Goal: Task Accomplishment & Management: Use online tool/utility

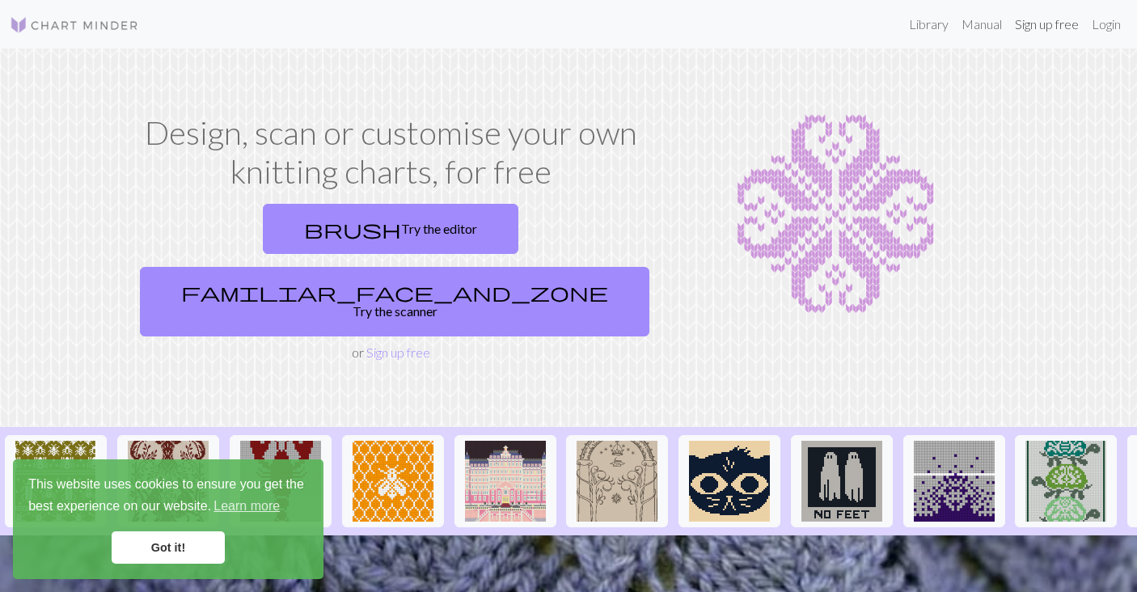
click at [1032, 29] on link "Sign up free" at bounding box center [1046, 24] width 77 height 32
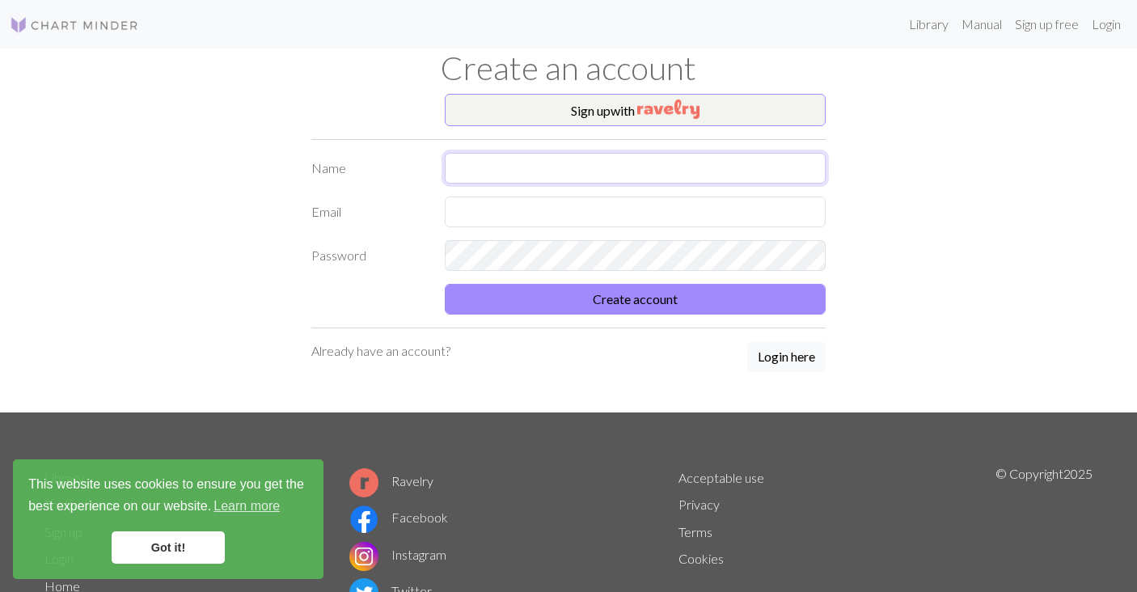
click at [595, 168] on input "text" at bounding box center [635, 168] width 381 height 31
type input "[PERSON_NAME]"
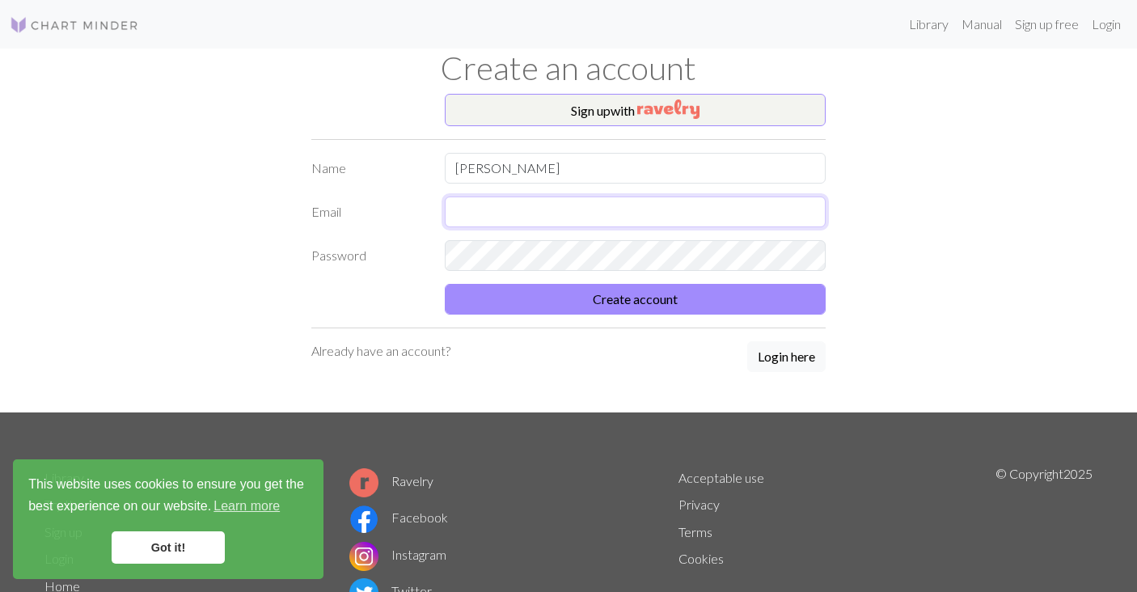
click at [587, 204] on input "text" at bounding box center [635, 211] width 381 height 31
type input "[PERSON_NAME][EMAIL_ADDRESS][DOMAIN_NAME]"
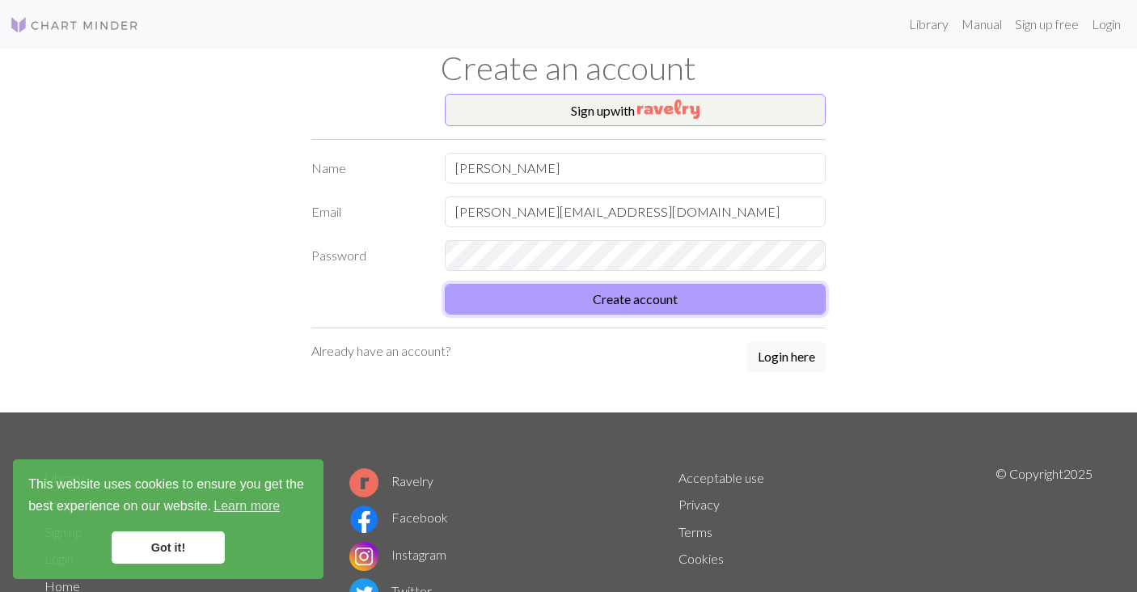
click at [660, 299] on button "Create account" at bounding box center [635, 299] width 381 height 31
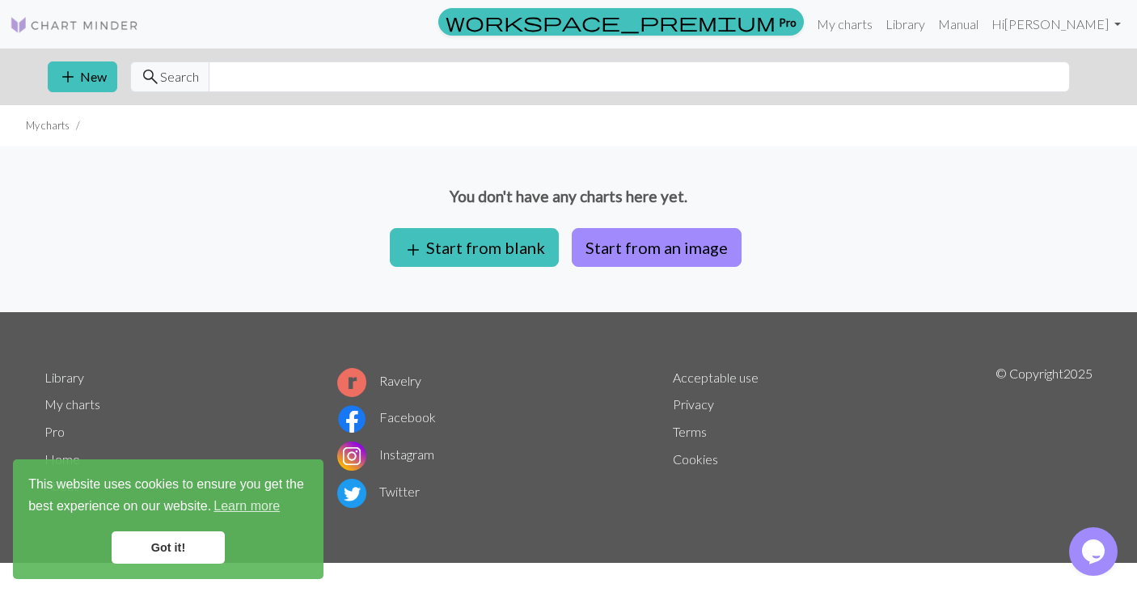
click at [927, 205] on p "You don't have any charts here yet." at bounding box center [568, 196] width 1137 height 23
click at [646, 252] on button "Start from an image" at bounding box center [657, 247] width 170 height 39
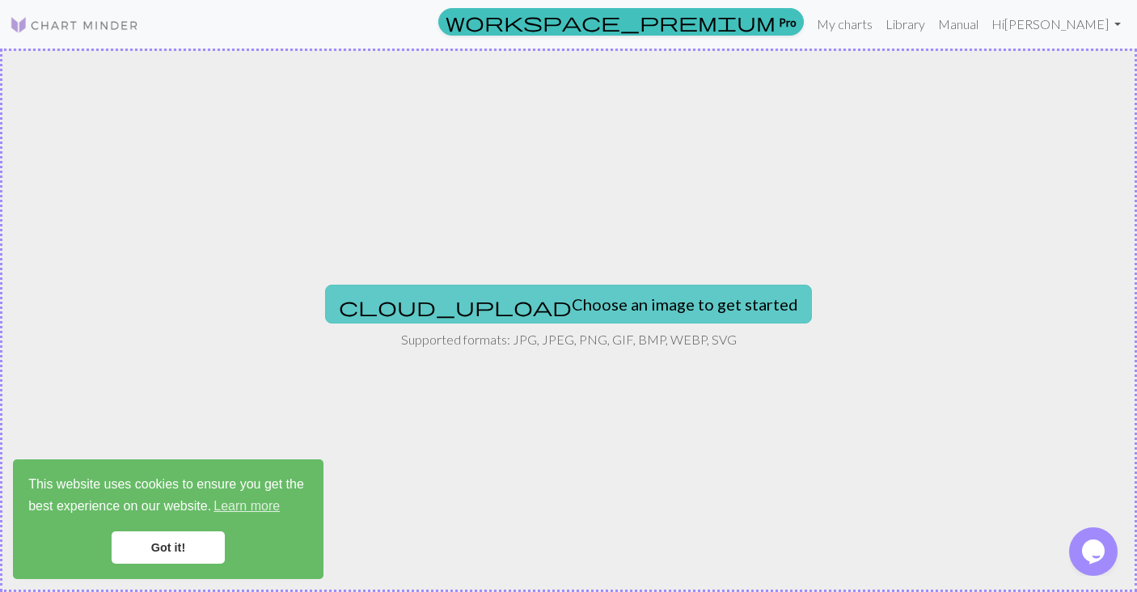
click at [639, 301] on button "cloud_upload Choose an image to get started" at bounding box center [568, 304] width 487 height 39
type input "C:\fakepath\IMG_3949.jpg"
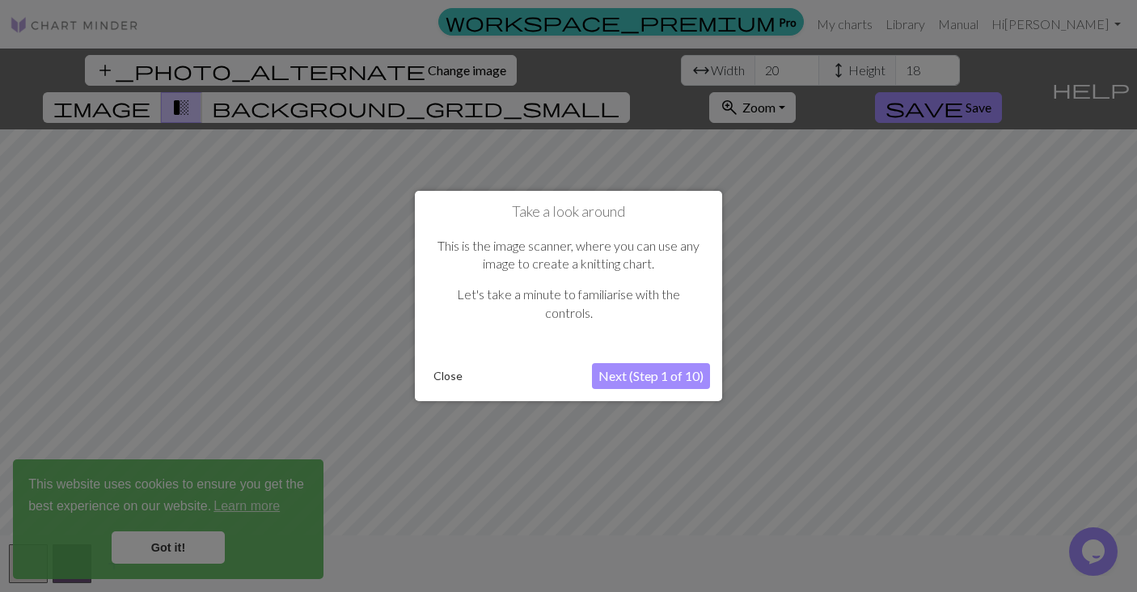
click at [644, 381] on button "Next (Step 1 of 10)" at bounding box center [651, 376] width 118 height 26
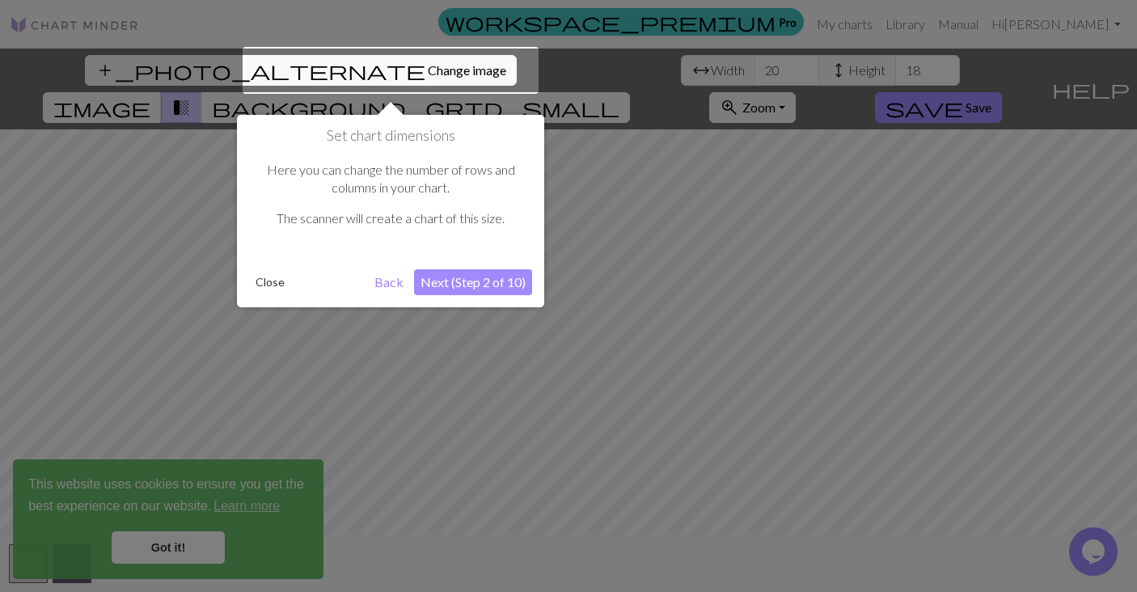
click at [486, 278] on button "Next (Step 2 of 10)" at bounding box center [473, 282] width 118 height 26
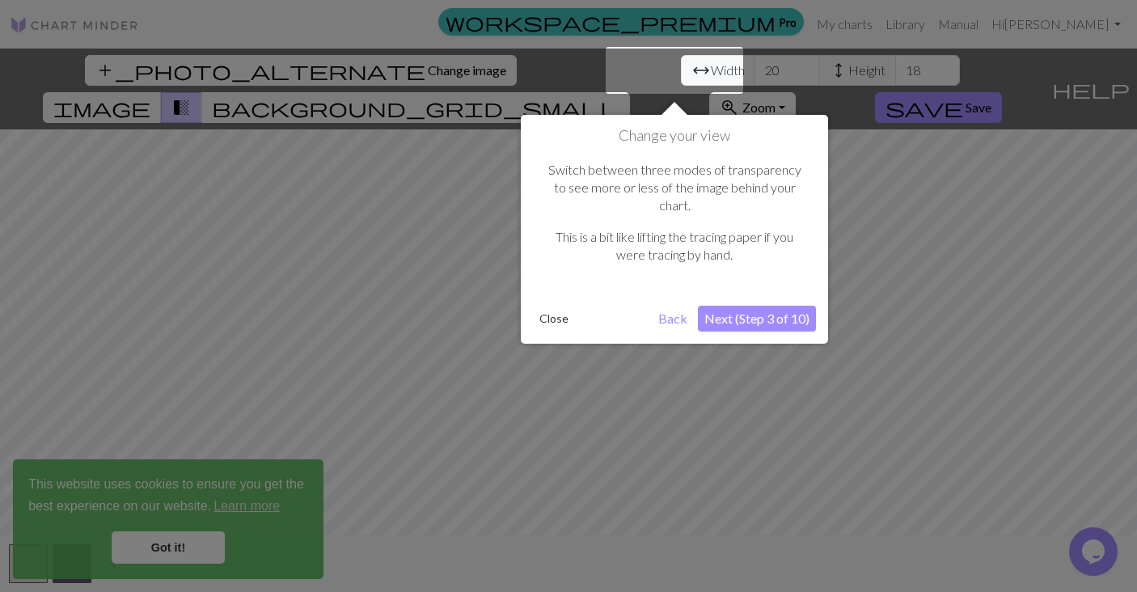
click at [779, 306] on button "Next (Step 3 of 10)" at bounding box center [757, 319] width 118 height 26
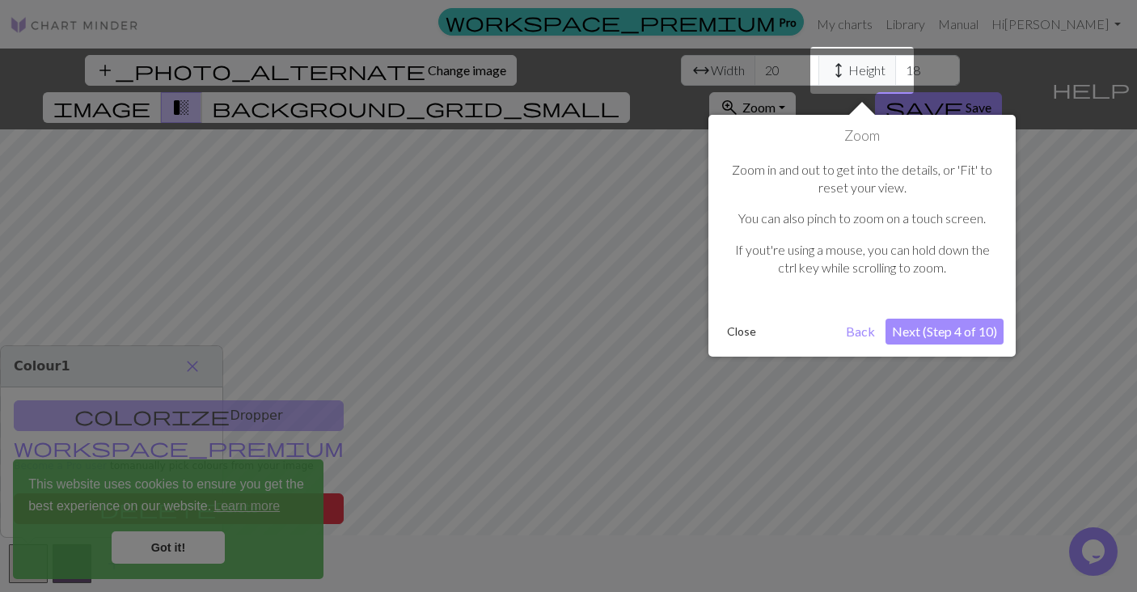
click at [930, 331] on button "Next (Step 4 of 10)" at bounding box center [944, 332] width 118 height 26
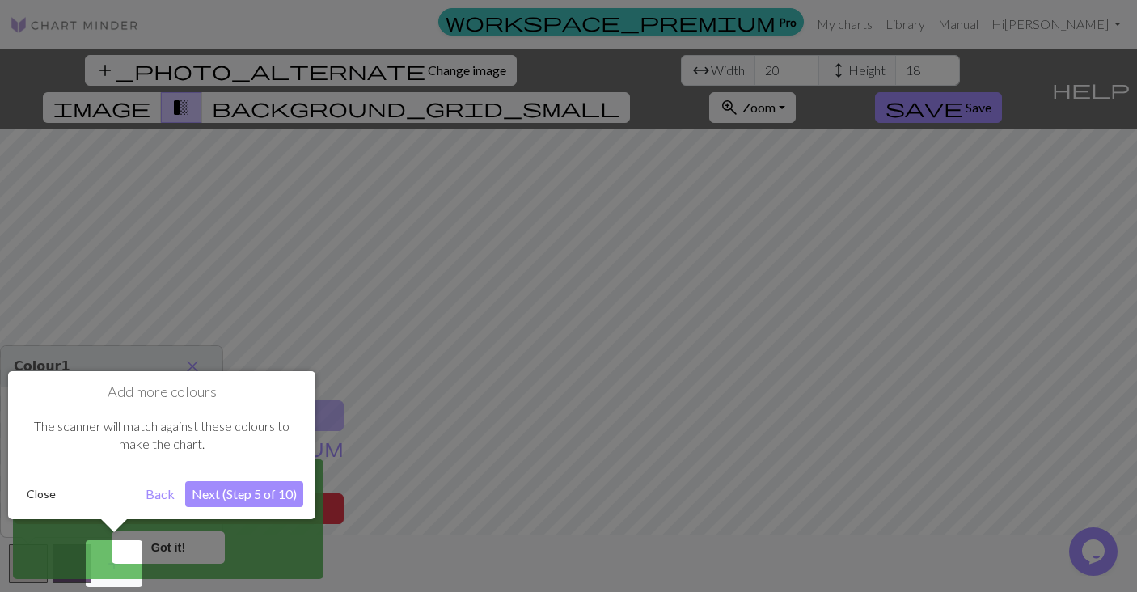
click at [254, 497] on button "Next (Step 5 of 10)" at bounding box center [244, 494] width 118 height 26
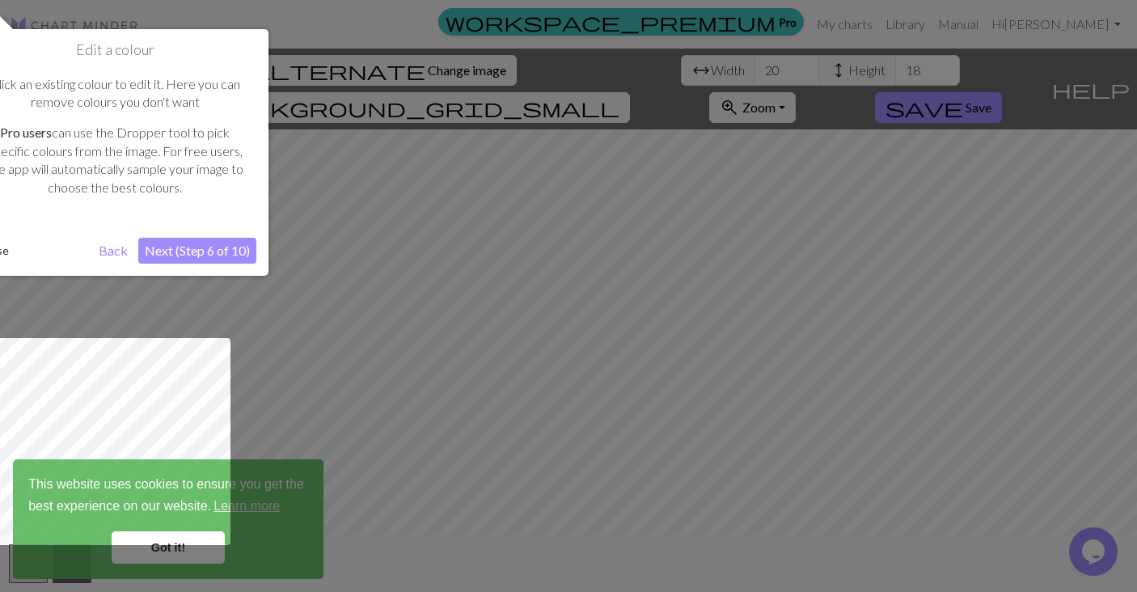
click at [200, 250] on button "Next (Step 6 of 10)" at bounding box center [197, 251] width 118 height 26
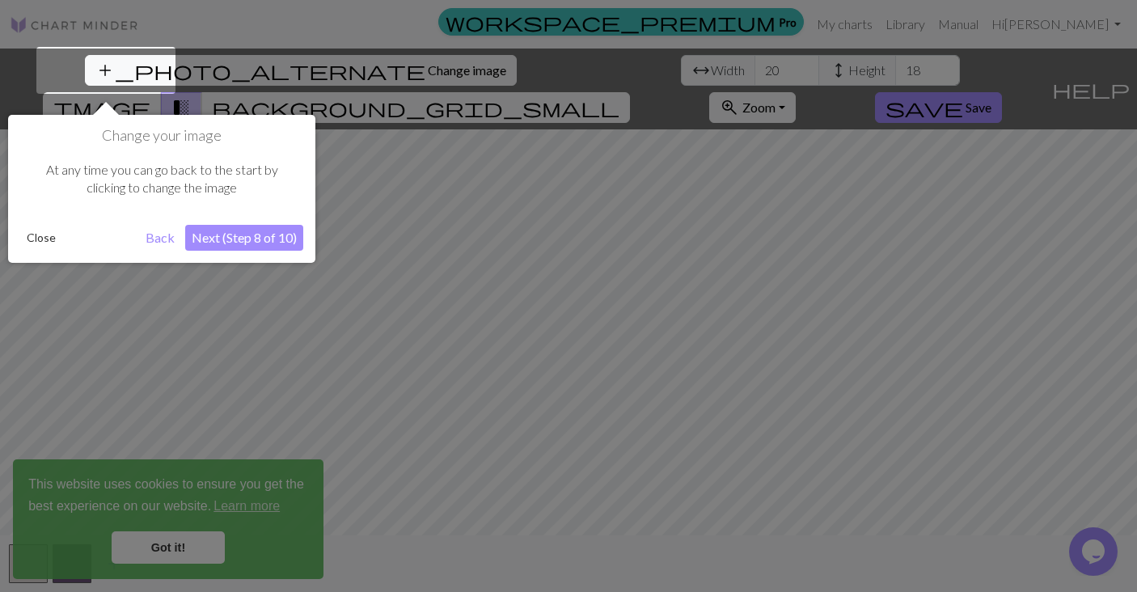
click at [247, 232] on button "Next (Step 8 of 10)" at bounding box center [244, 238] width 118 height 26
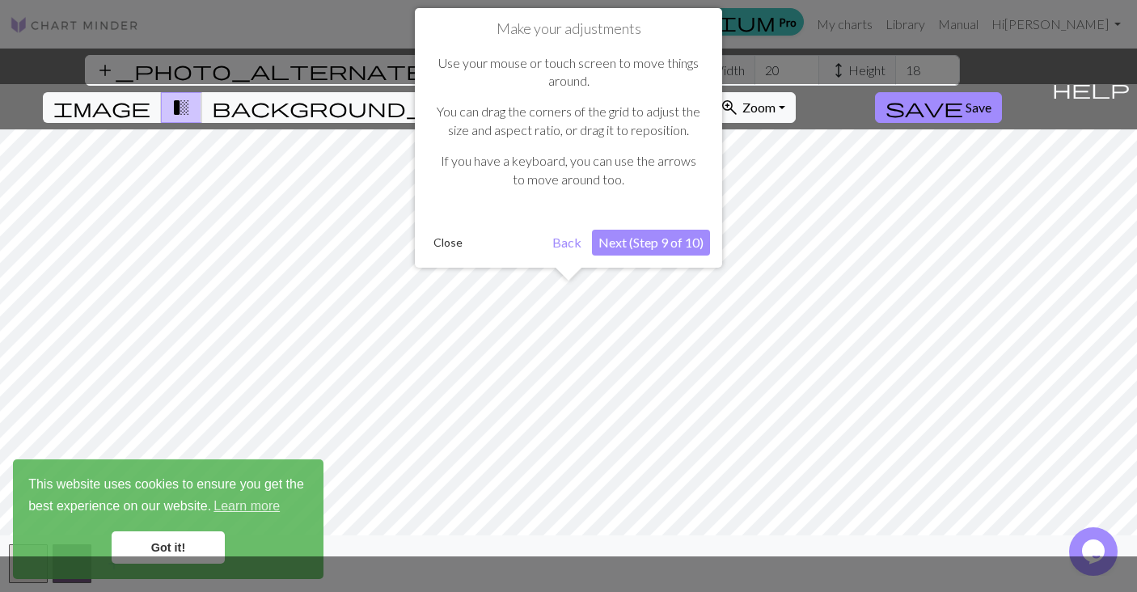
click at [657, 246] on button "Next (Step 9 of 10)" at bounding box center [651, 243] width 118 height 26
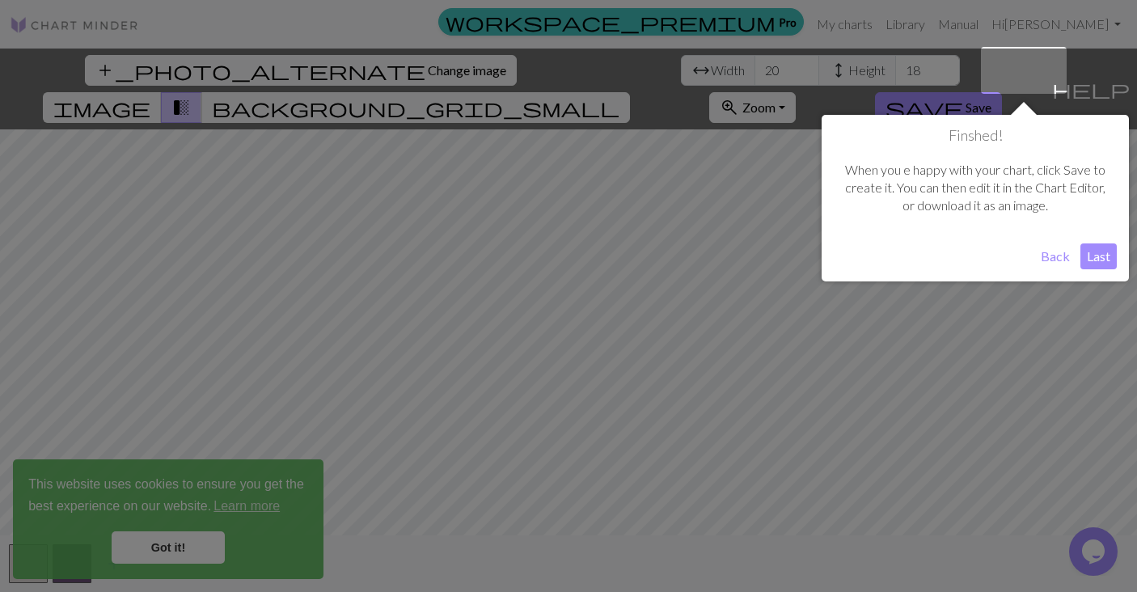
click at [1104, 260] on button "Last" at bounding box center [1098, 256] width 36 height 26
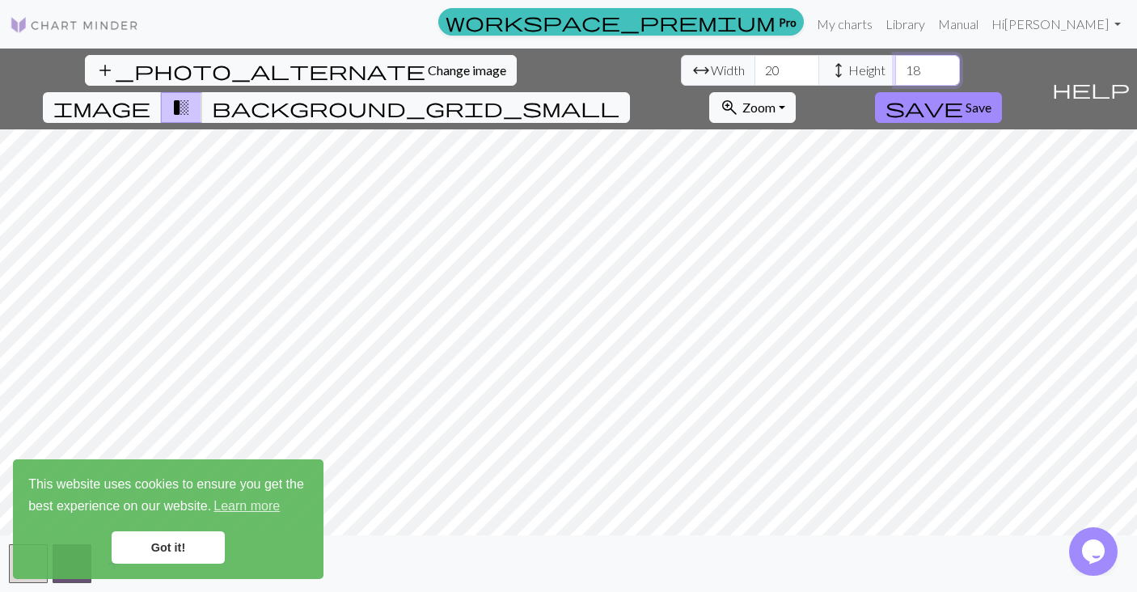
drag, startPoint x: 497, startPoint y: 72, endPoint x: 465, endPoint y: 69, distance: 32.5
click at [895, 69] on input "18" at bounding box center [927, 70] width 65 height 31
type input "25"
click at [570, 552] on div "add_photo_alternate Change image arrow_range Width 20 height Height 25 image tr…" at bounding box center [568, 320] width 1137 height 543
click at [208, 546] on link "Got it!" at bounding box center [168, 547] width 113 height 32
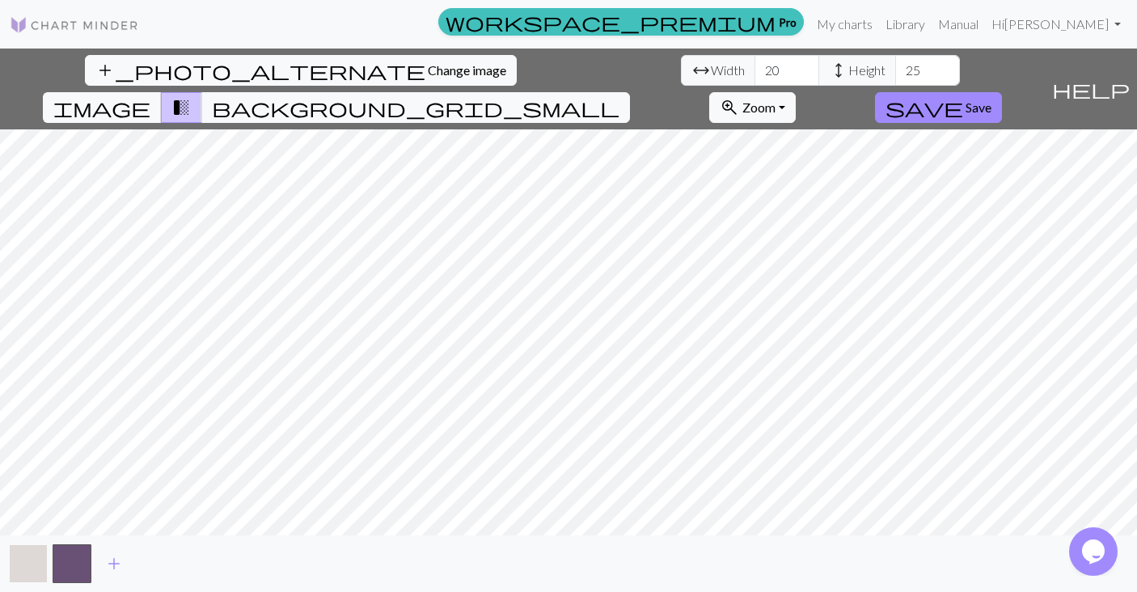
click at [27, 560] on button "button" at bounding box center [28, 563] width 39 height 39
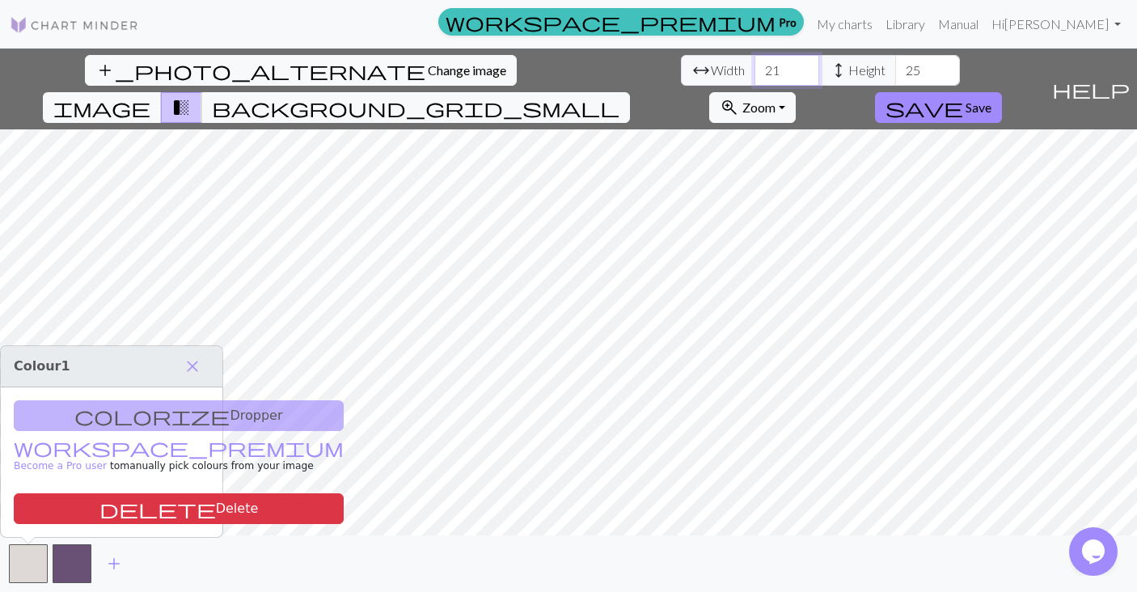
click at [754, 65] on input "21" at bounding box center [786, 70] width 65 height 31
click at [754, 65] on input "22" at bounding box center [786, 70] width 65 height 31
click at [754, 65] on input "23" at bounding box center [786, 70] width 65 height 31
click at [754, 65] on input "24" at bounding box center [786, 70] width 65 height 31
click at [754, 65] on input "25" at bounding box center [786, 70] width 65 height 31
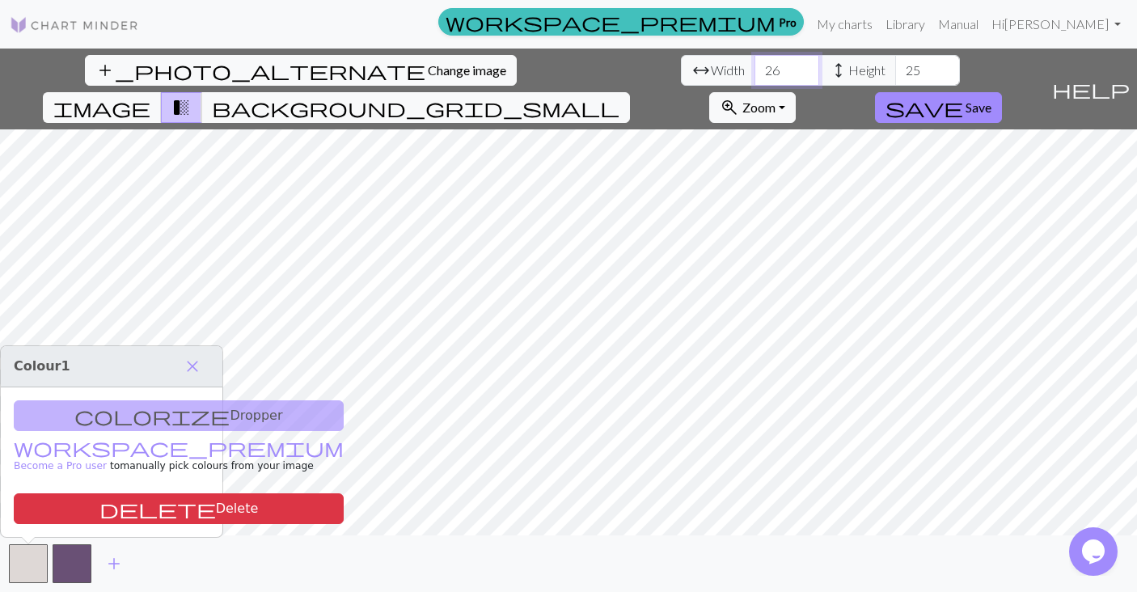
click at [754, 65] on input "26" at bounding box center [786, 70] width 65 height 31
click at [754, 65] on input "27" at bounding box center [786, 70] width 65 height 31
click at [754, 65] on input "28" at bounding box center [786, 70] width 65 height 31
click at [754, 65] on input "29" at bounding box center [786, 70] width 65 height 31
type input "30"
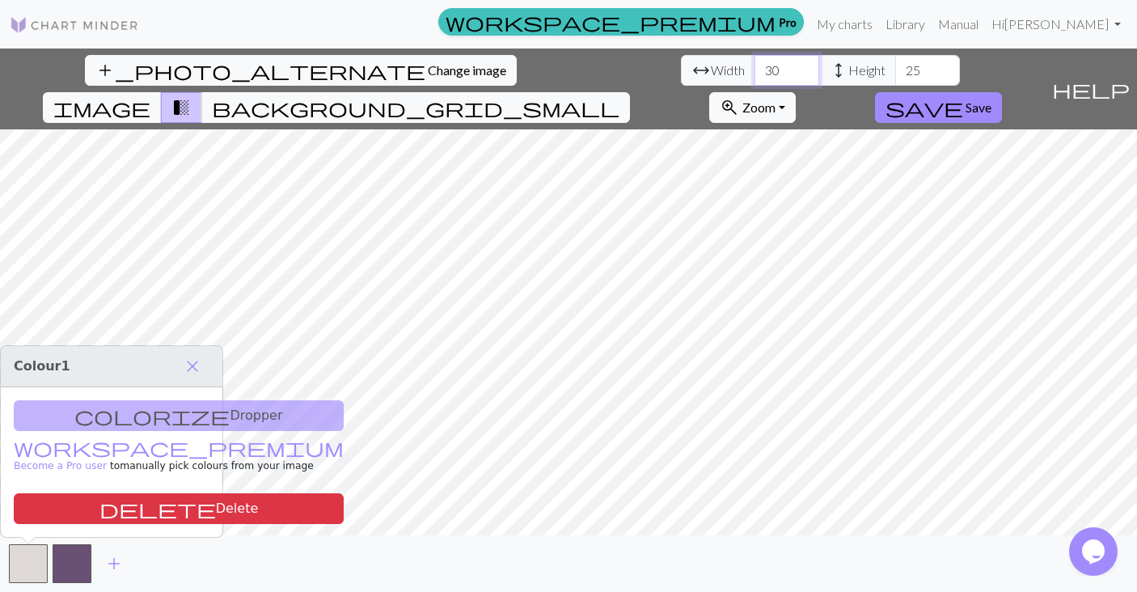
click at [754, 65] on input "30" at bounding box center [786, 70] width 65 height 31
click at [895, 73] on input "25" at bounding box center [927, 70] width 65 height 31
click at [895, 61] on input "26" at bounding box center [927, 70] width 65 height 31
type input "27"
click at [895, 61] on input "27" at bounding box center [927, 70] width 65 height 31
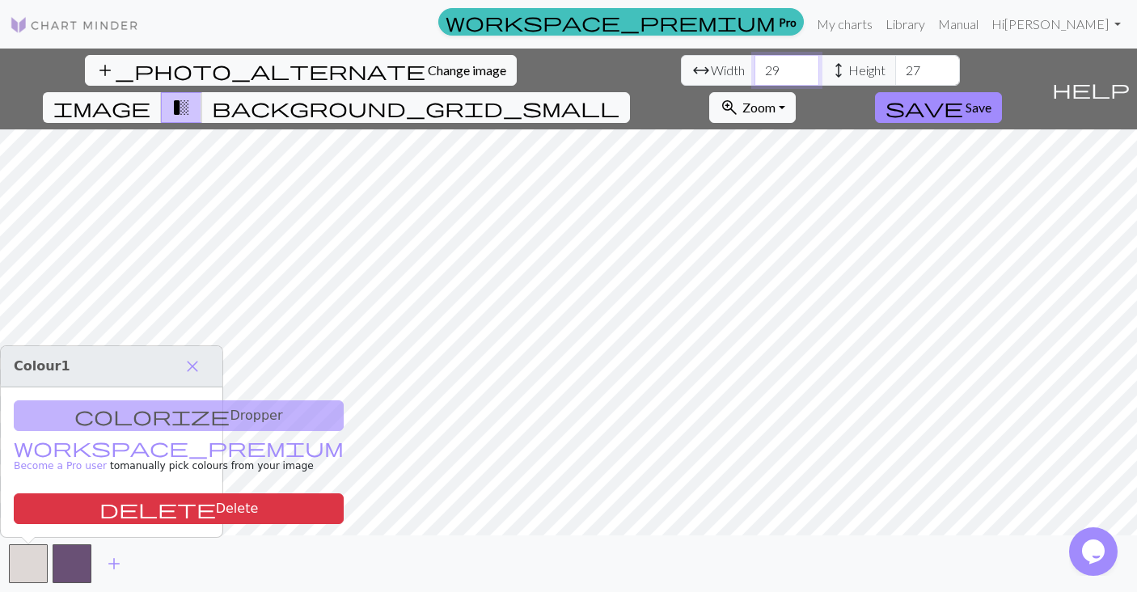
click at [754, 75] on input "29" at bounding box center [786, 70] width 65 height 31
click at [754, 64] on input "30" at bounding box center [786, 70] width 65 height 31
click at [754, 64] on input "31" at bounding box center [786, 70] width 65 height 31
click at [754, 64] on input "32" at bounding box center [786, 70] width 65 height 31
click at [754, 64] on input "33" at bounding box center [786, 70] width 65 height 31
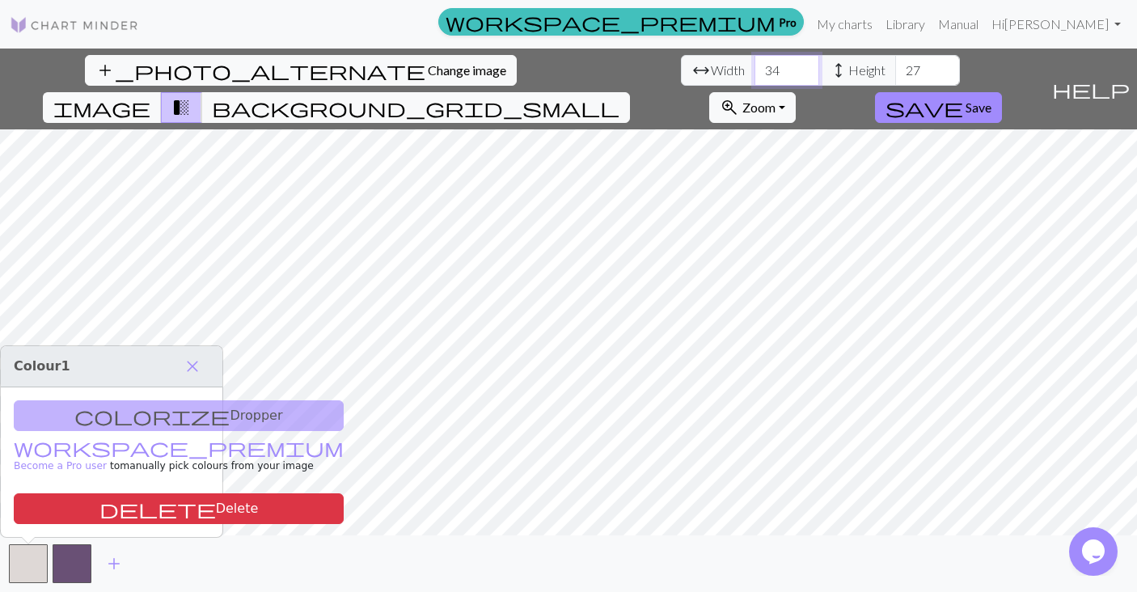
click at [754, 64] on input "34" at bounding box center [786, 70] width 65 height 31
click at [754, 64] on input "35" at bounding box center [786, 70] width 65 height 31
click at [754, 64] on input "36" at bounding box center [786, 70] width 65 height 31
click at [754, 64] on input "37" at bounding box center [786, 70] width 65 height 31
type input "38"
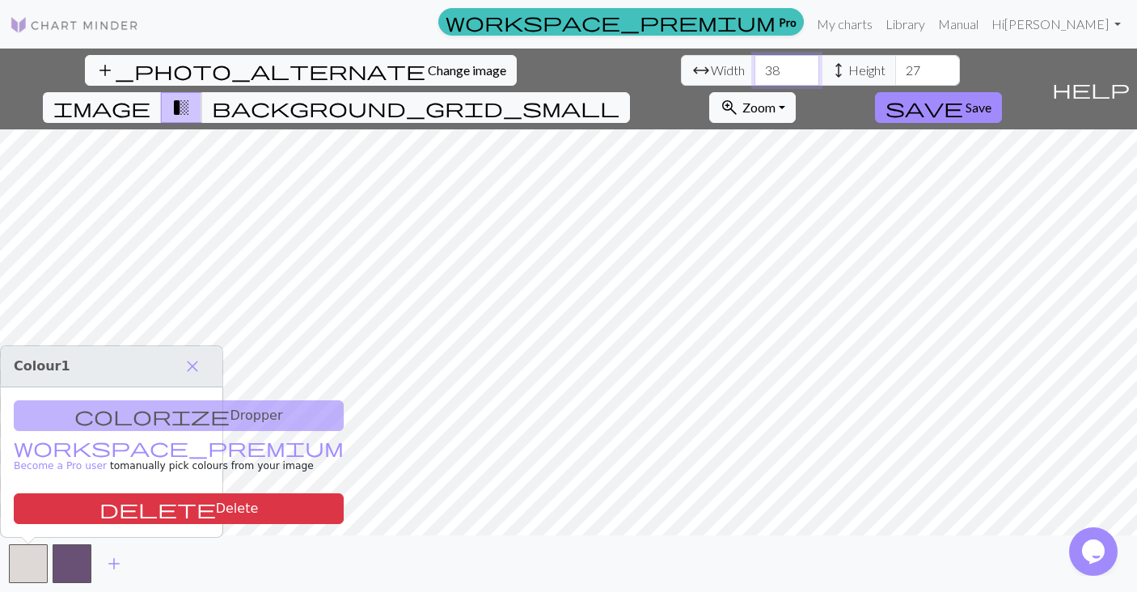
click at [754, 64] on input "38" at bounding box center [786, 70] width 65 height 31
click at [895, 66] on input "28" at bounding box center [927, 70] width 65 height 31
click at [895, 66] on input "29" at bounding box center [927, 70] width 65 height 31
type input "30"
click at [895, 66] on input "30" at bounding box center [927, 70] width 65 height 31
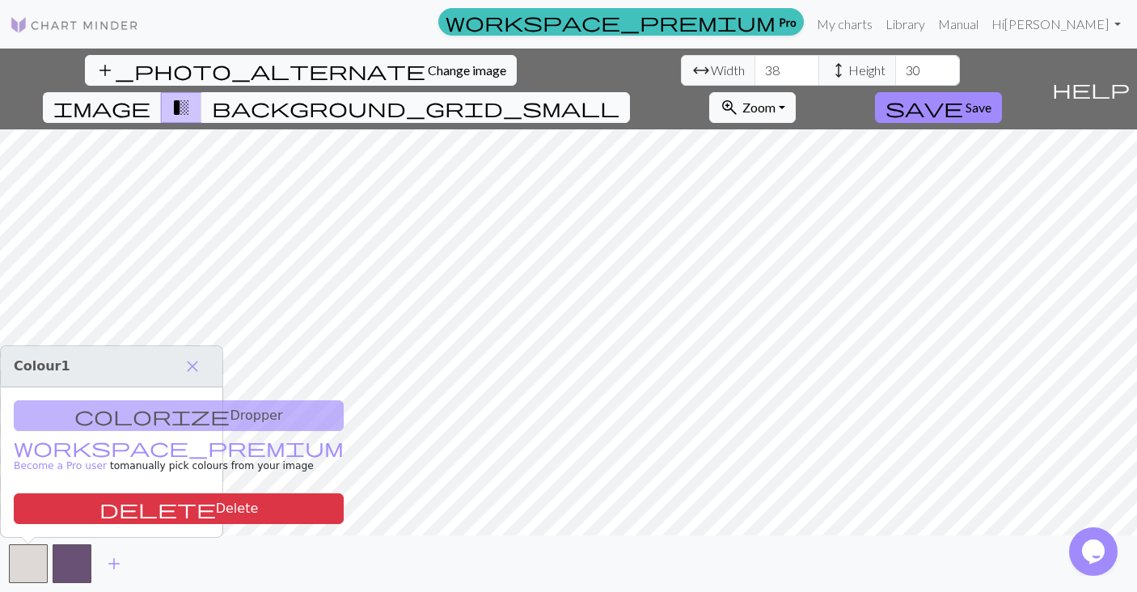
click at [619, 96] on span "background_grid_small" at bounding box center [415, 107] width 407 height 23
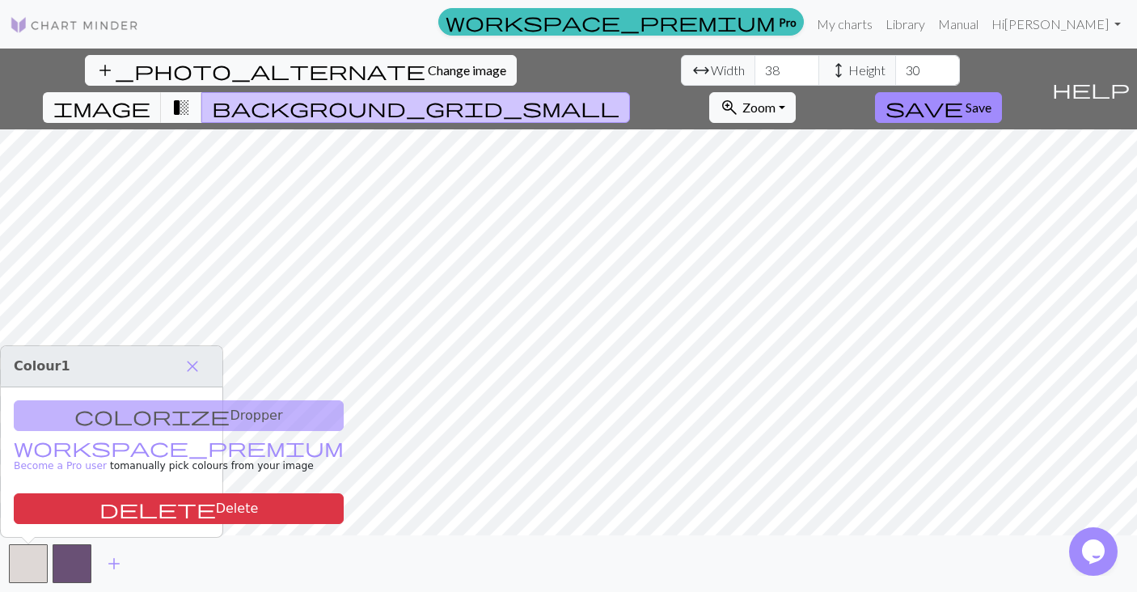
click at [191, 96] on span "transition_fade" at bounding box center [180, 107] width 19 height 23
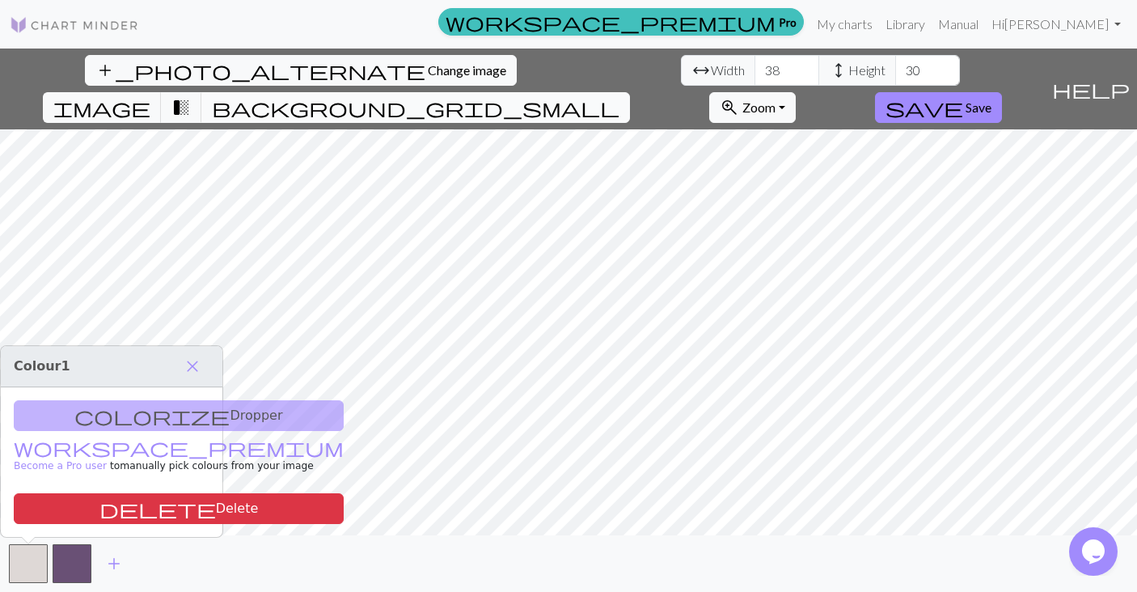
click at [630, 92] on button "background_grid_small" at bounding box center [415, 107] width 428 height 31
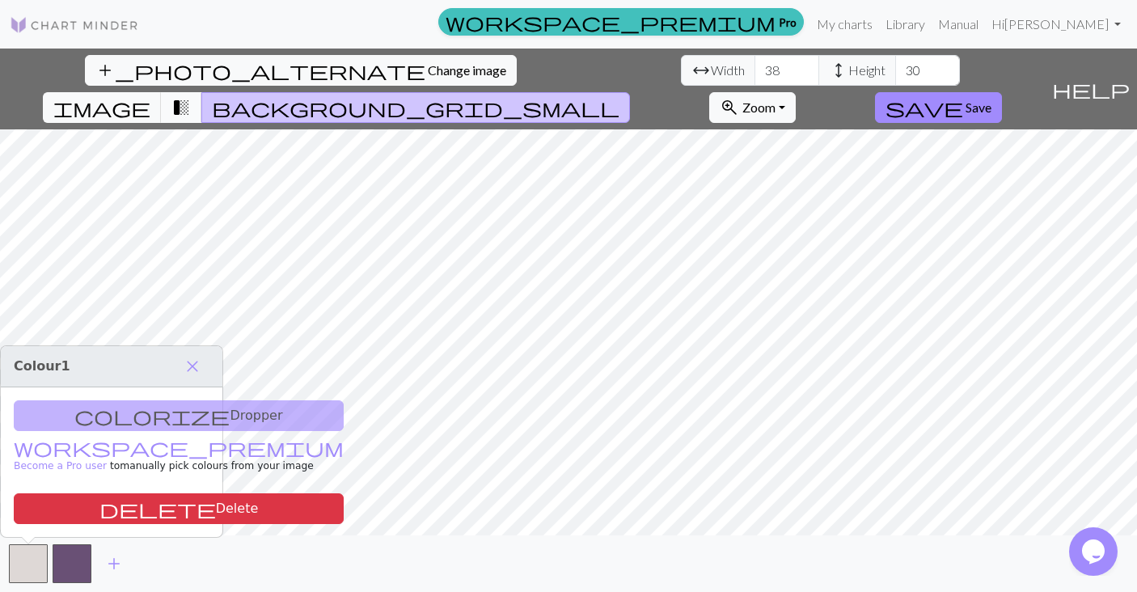
click at [191, 96] on span "transition_fade" at bounding box center [180, 107] width 19 height 23
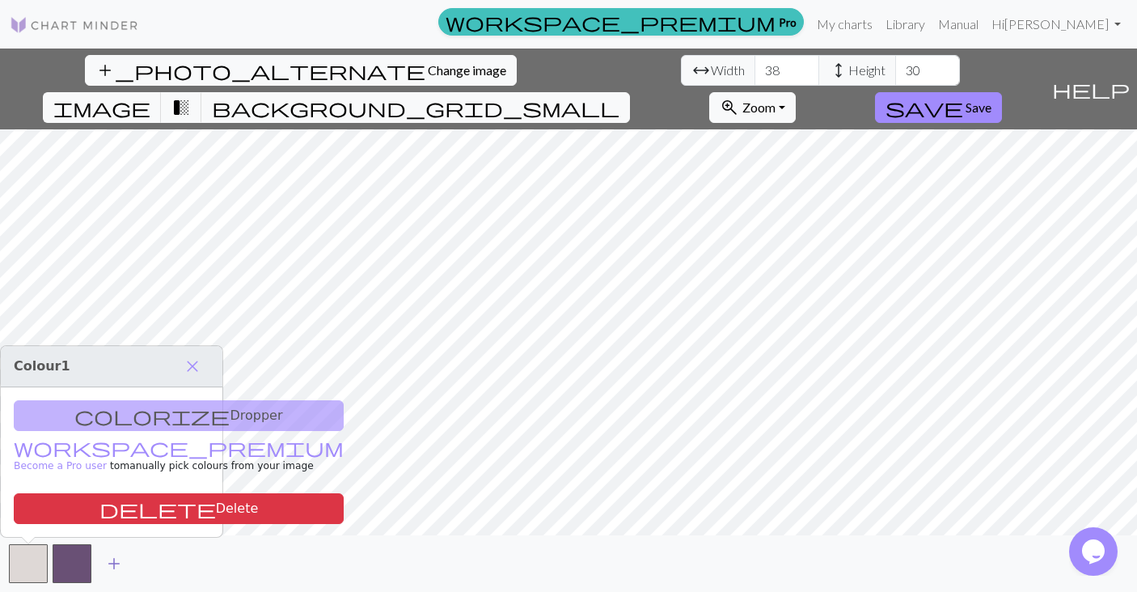
click at [116, 561] on span "add" at bounding box center [113, 563] width 19 height 23
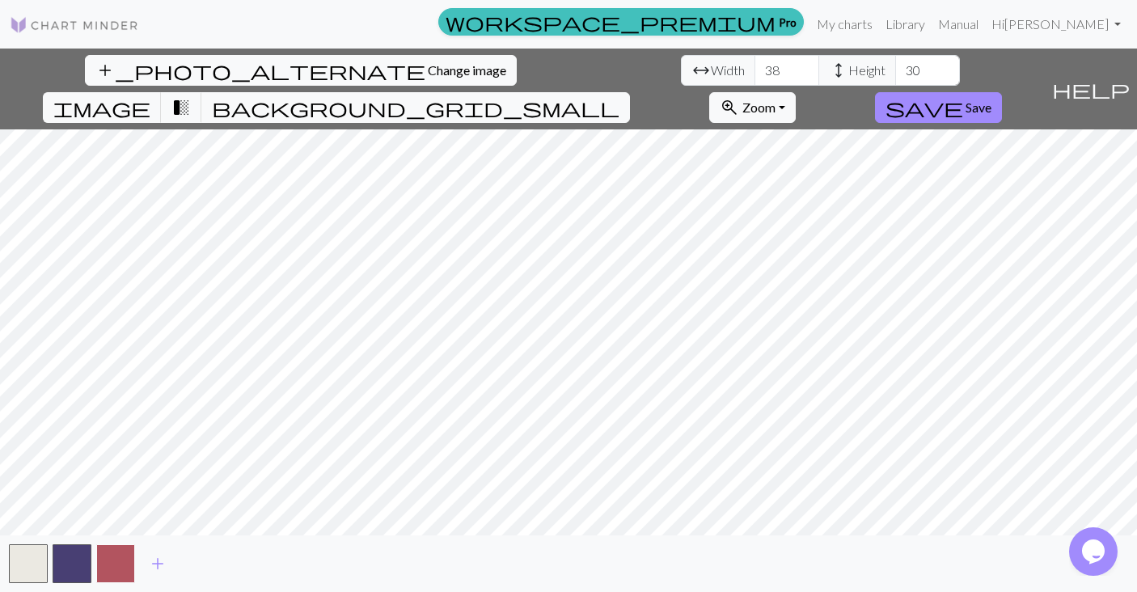
click at [116, 561] on button "button" at bounding box center [115, 563] width 39 height 39
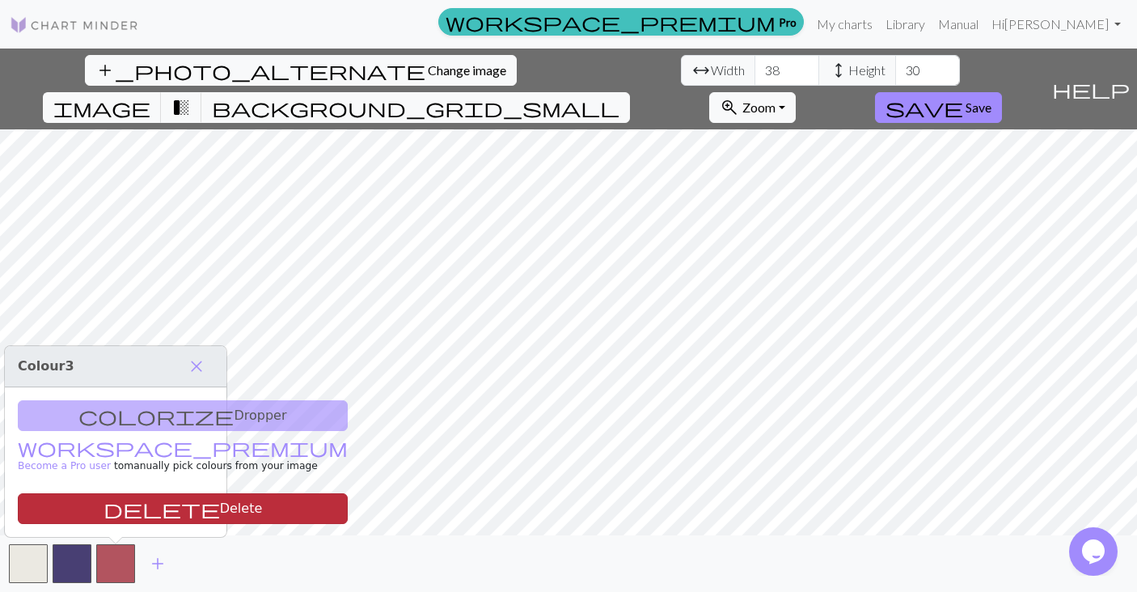
click at [120, 509] on button "delete Delete" at bounding box center [183, 508] width 330 height 31
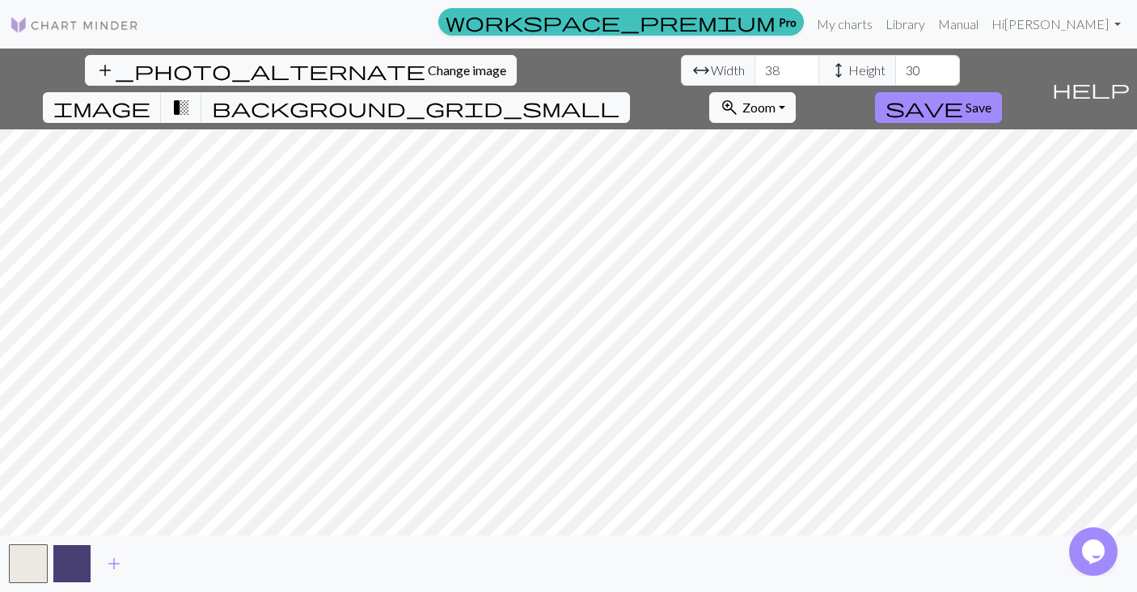
click at [78, 561] on button "button" at bounding box center [72, 563] width 39 height 39
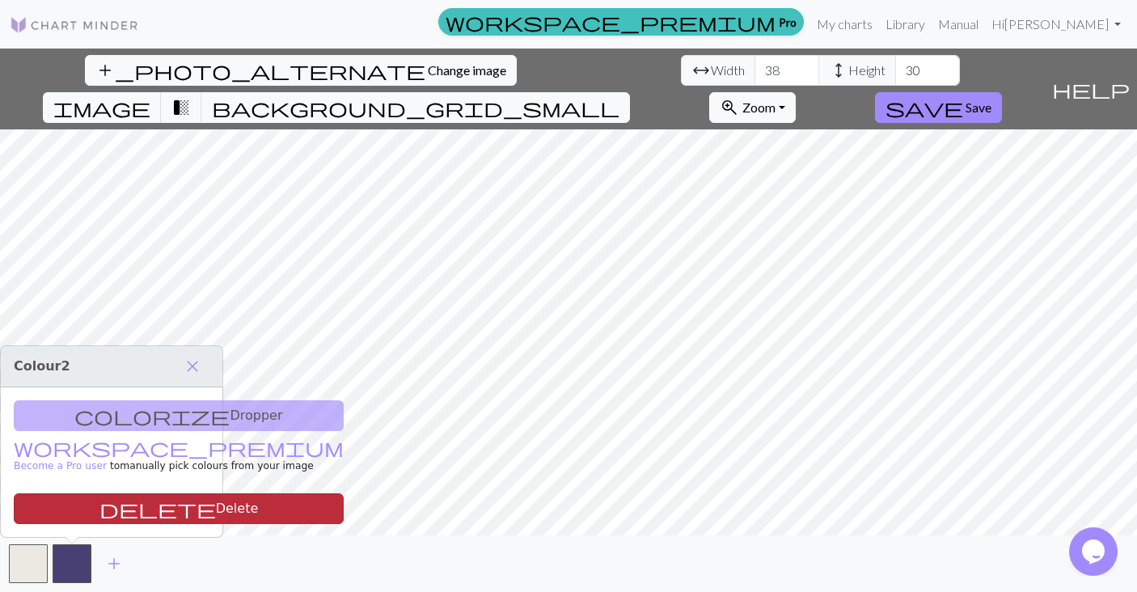
click at [81, 500] on button "delete Delete" at bounding box center [179, 508] width 330 height 31
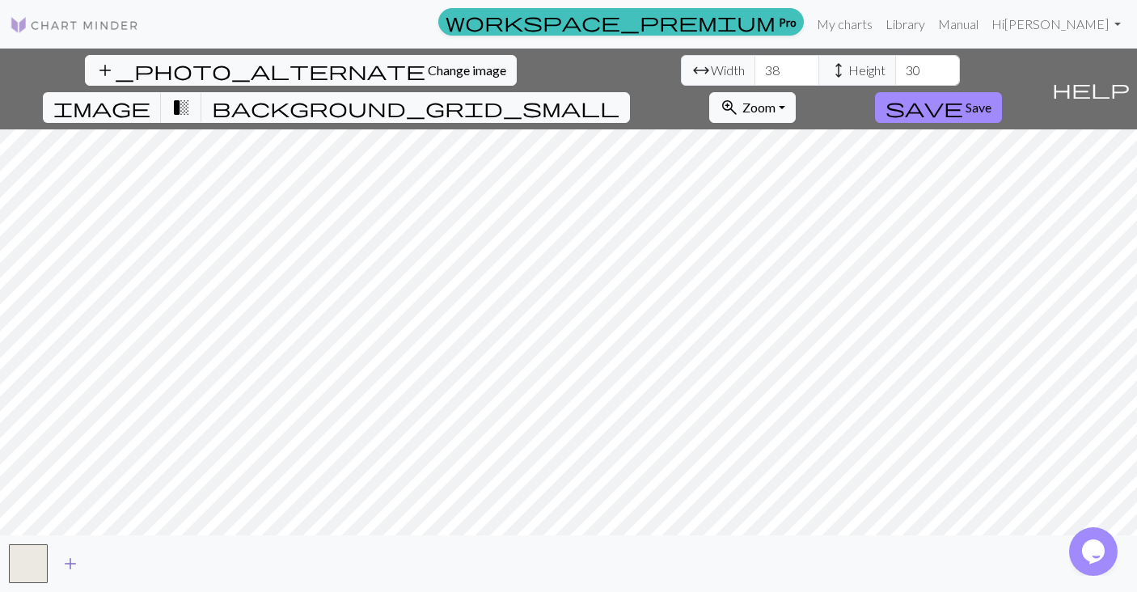
click at [78, 563] on span "add" at bounding box center [70, 563] width 19 height 23
click at [118, 564] on span "add" at bounding box center [113, 563] width 19 height 23
click at [170, 559] on button "add" at bounding box center [157, 563] width 40 height 31
click at [205, 563] on span "add" at bounding box center [201, 563] width 19 height 23
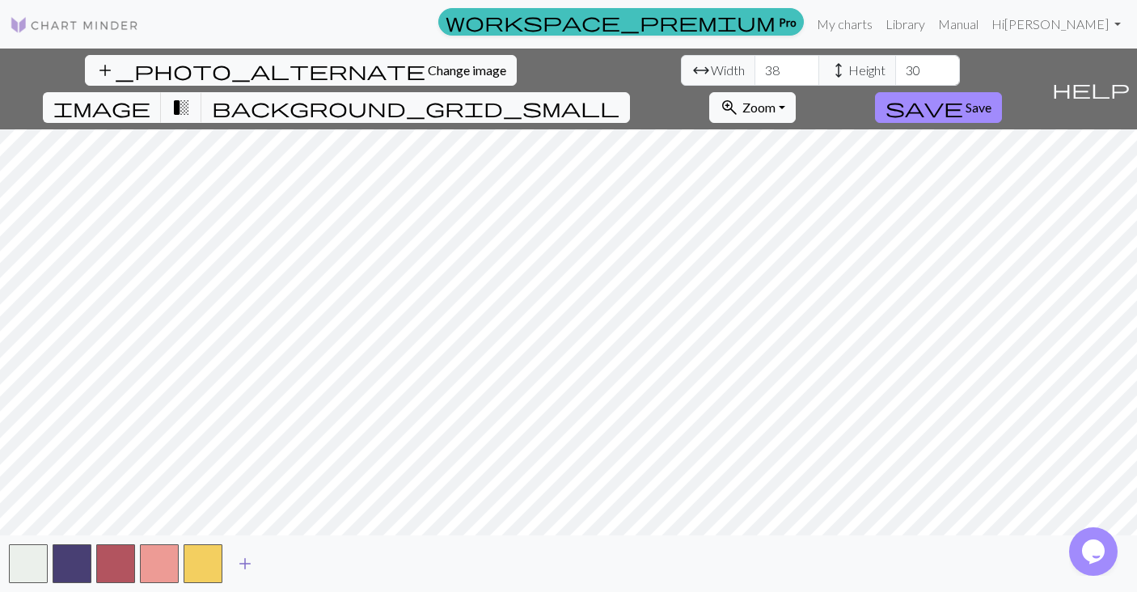
click at [251, 562] on span "add" at bounding box center [244, 563] width 19 height 23
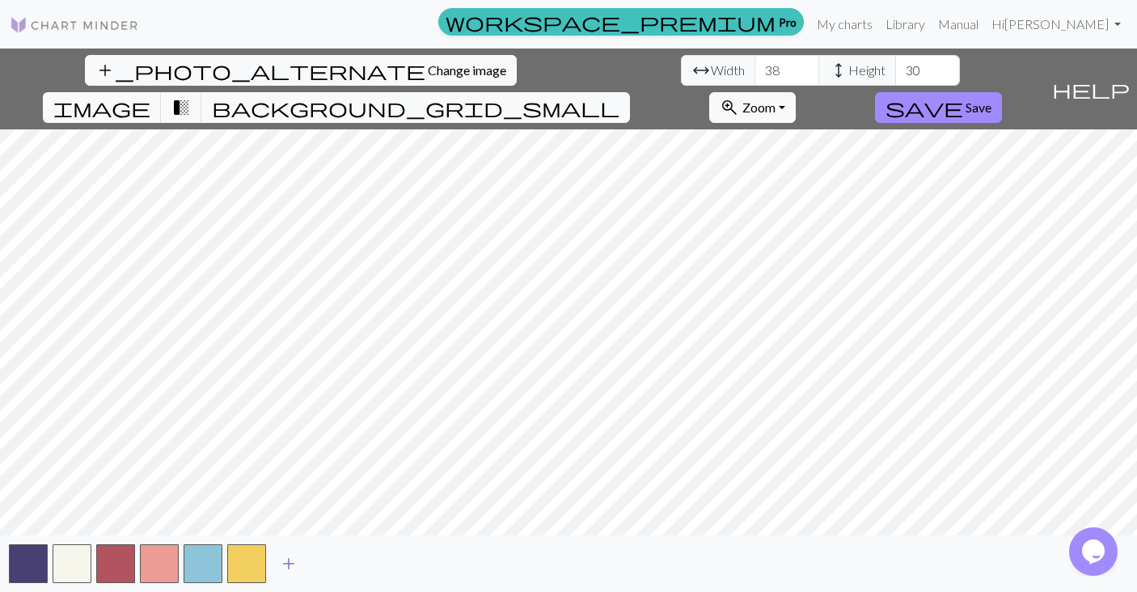
click at [288, 561] on span "add" at bounding box center [288, 563] width 19 height 23
click at [331, 561] on span "add" at bounding box center [332, 563] width 19 height 23
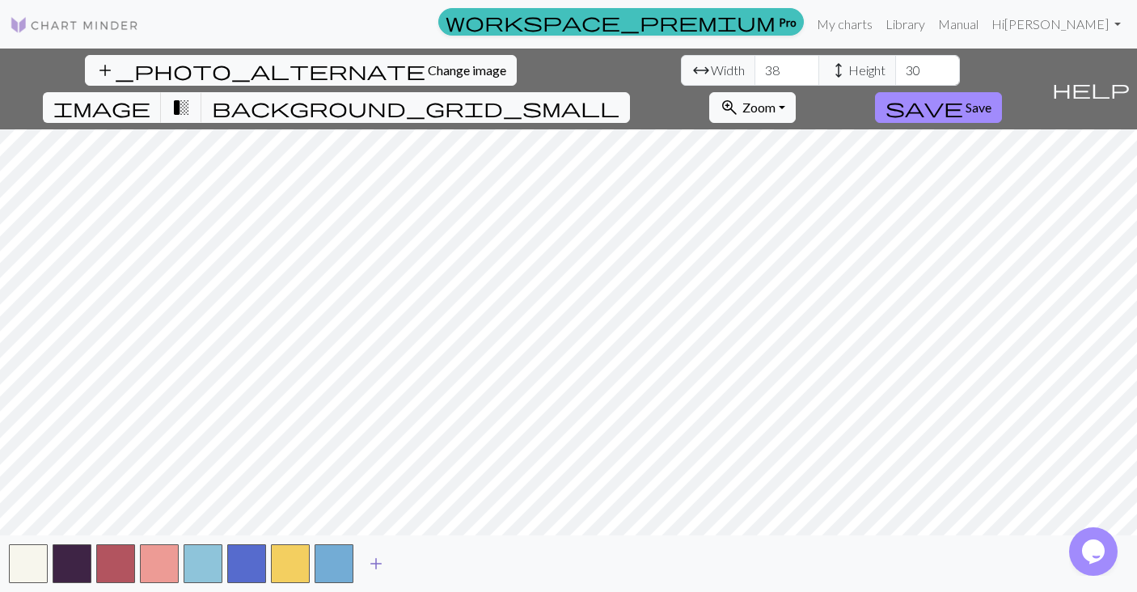
click at [379, 564] on span "add" at bounding box center [375, 563] width 19 height 23
click at [420, 560] on span "add" at bounding box center [419, 563] width 19 height 23
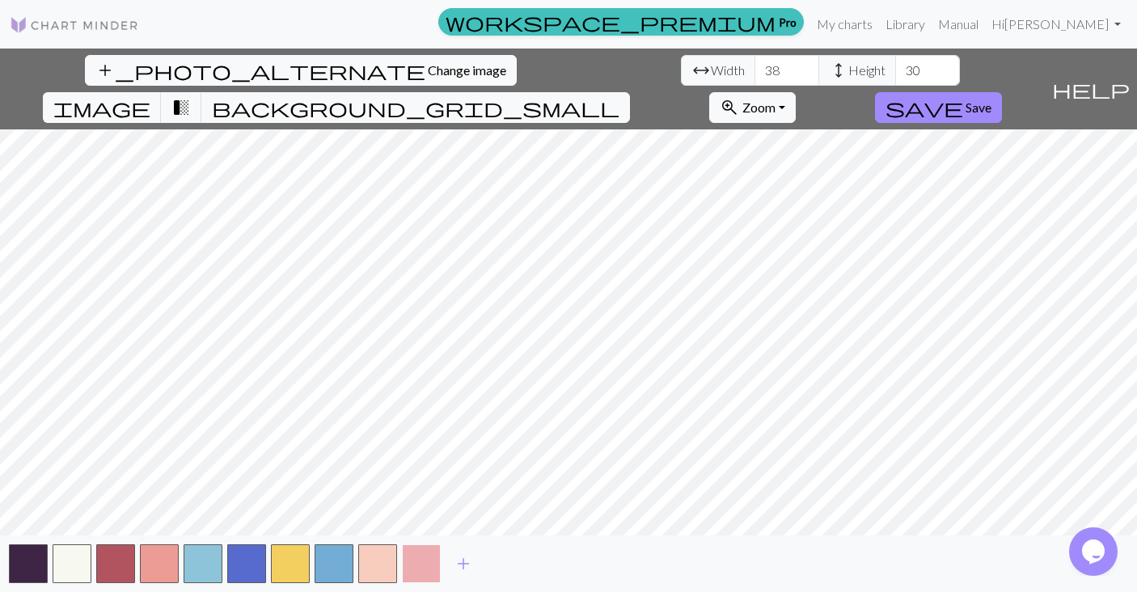
click at [420, 558] on button "button" at bounding box center [421, 563] width 39 height 39
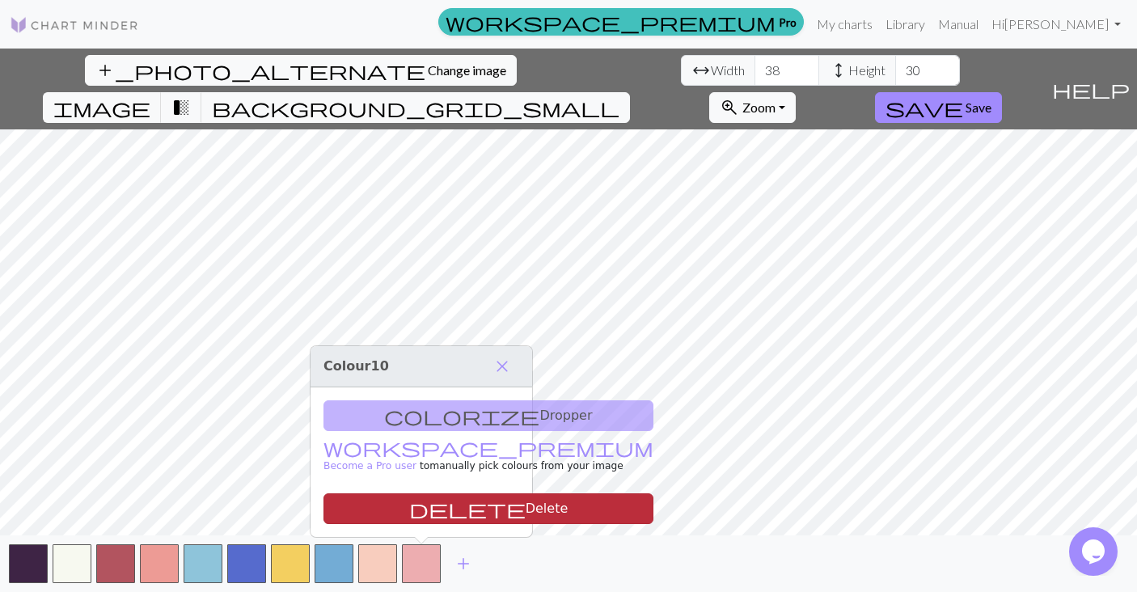
click at [414, 505] on button "delete Delete" at bounding box center [488, 508] width 330 height 31
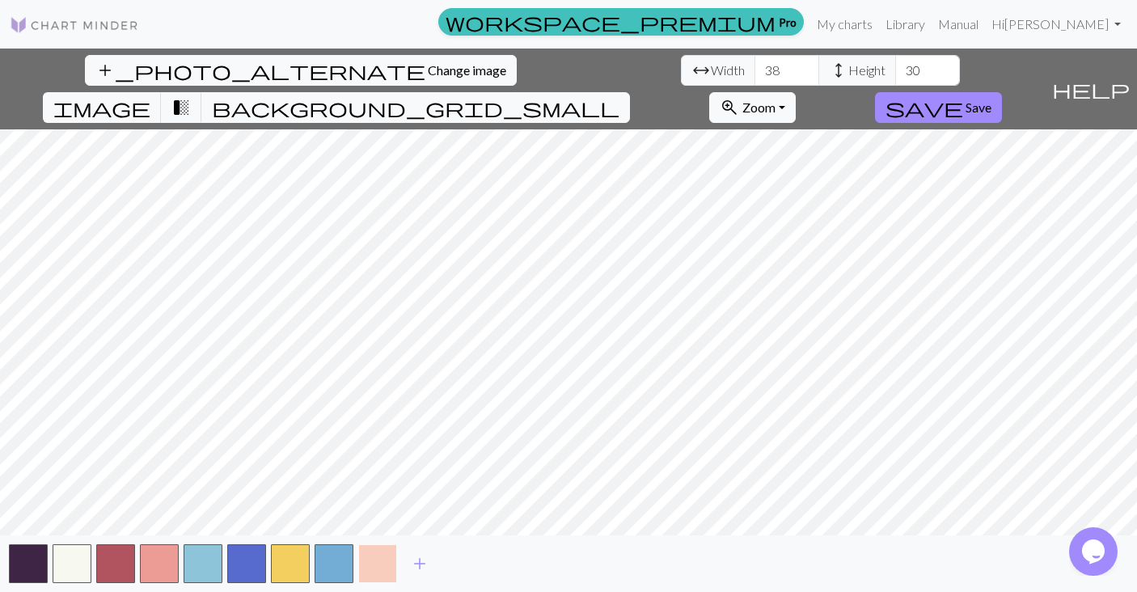
click at [382, 565] on button "button" at bounding box center [377, 563] width 39 height 39
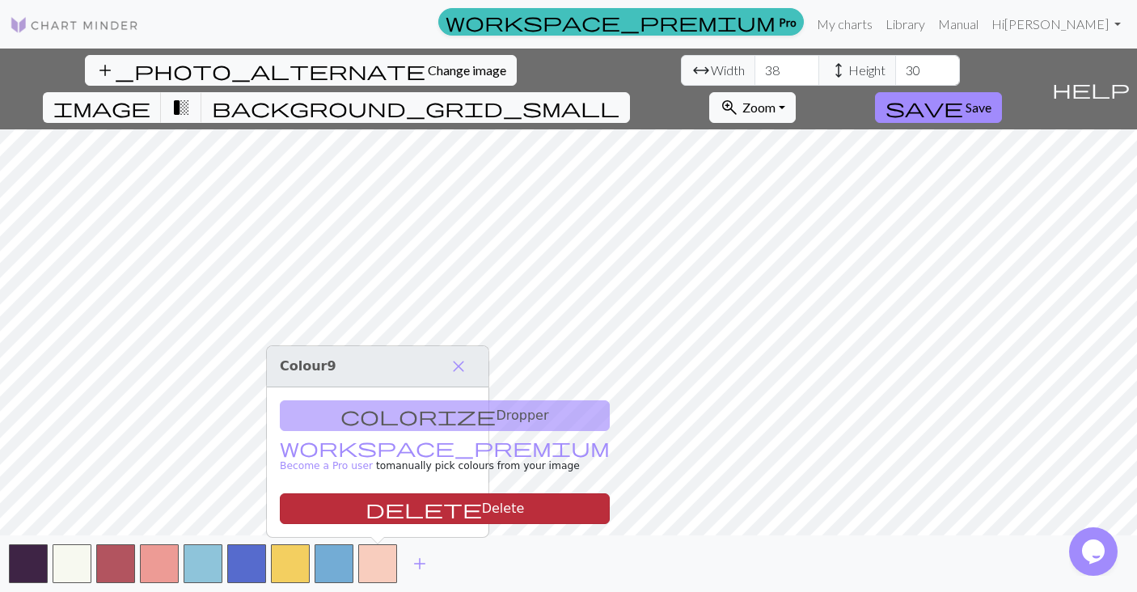
click at [377, 511] on button "delete Delete" at bounding box center [445, 508] width 330 height 31
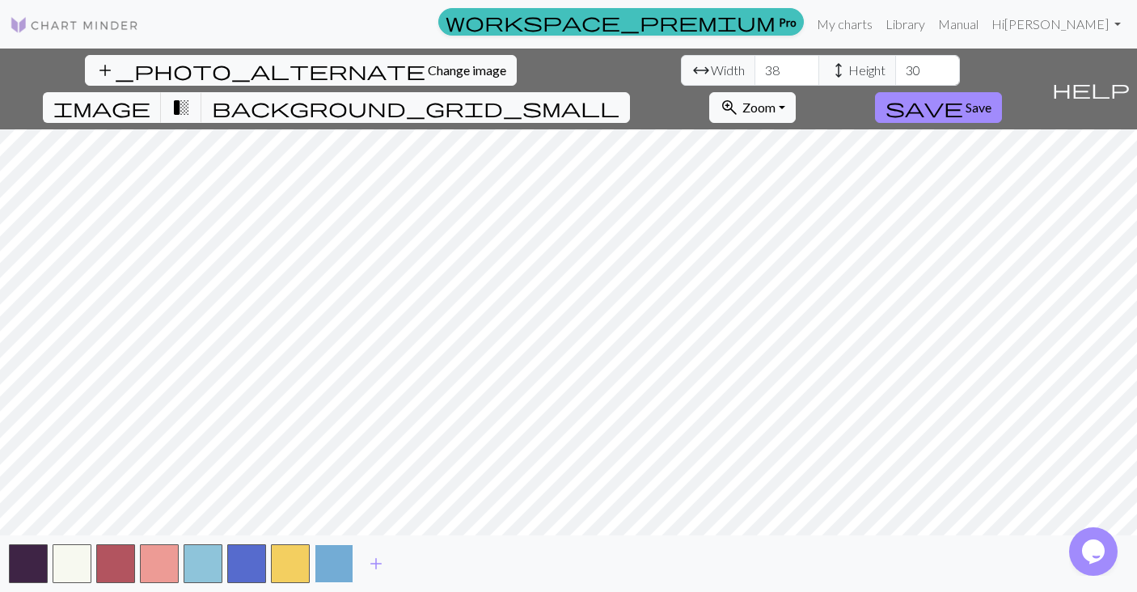
click at [341, 558] on button "button" at bounding box center [333, 563] width 39 height 39
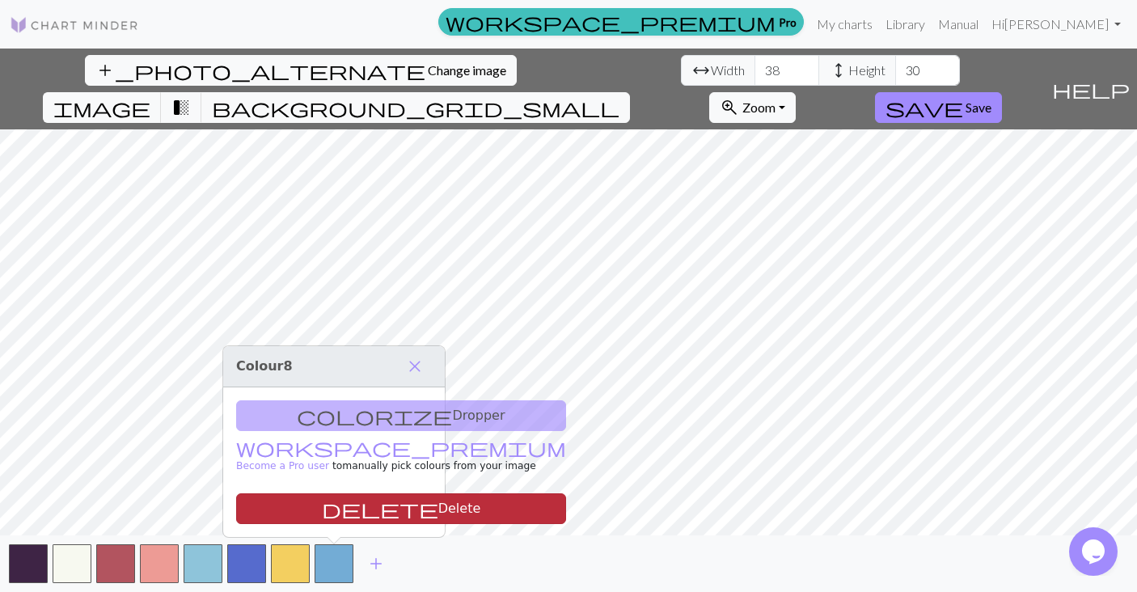
click at [343, 508] on button "delete Delete" at bounding box center [401, 508] width 330 height 31
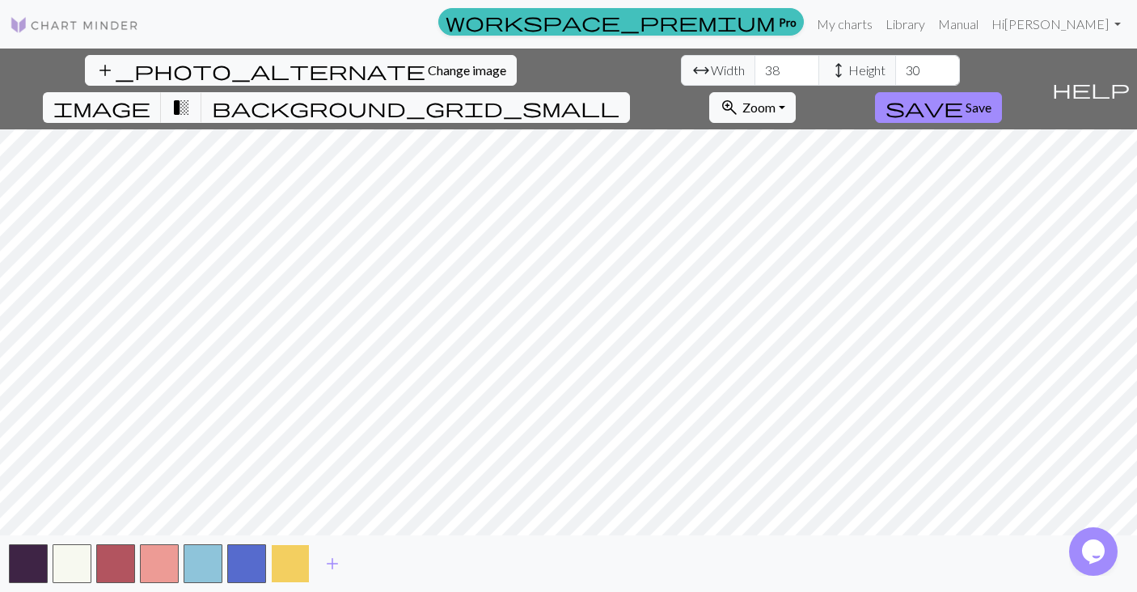
click at [303, 569] on button "button" at bounding box center [290, 563] width 39 height 39
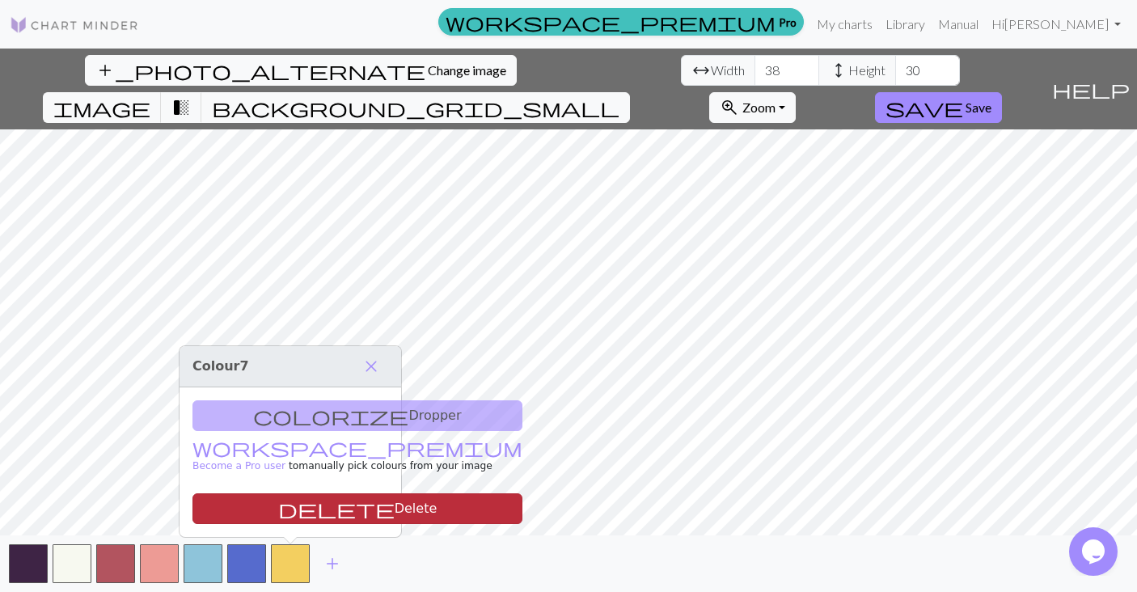
click at [293, 500] on button "delete Delete" at bounding box center [357, 508] width 330 height 31
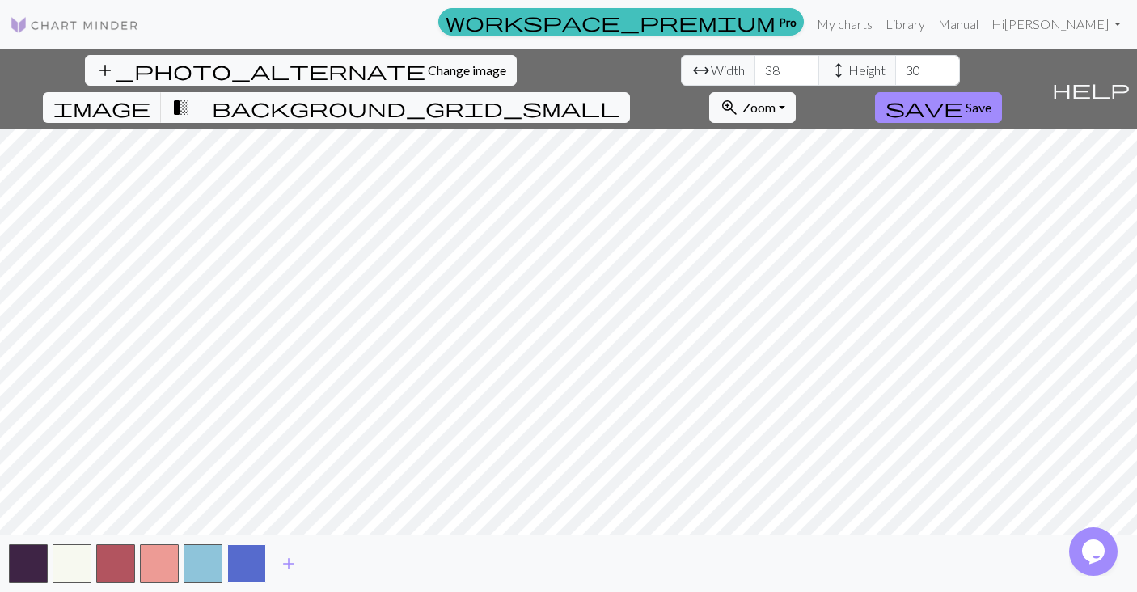
click at [255, 566] on button "button" at bounding box center [246, 563] width 39 height 39
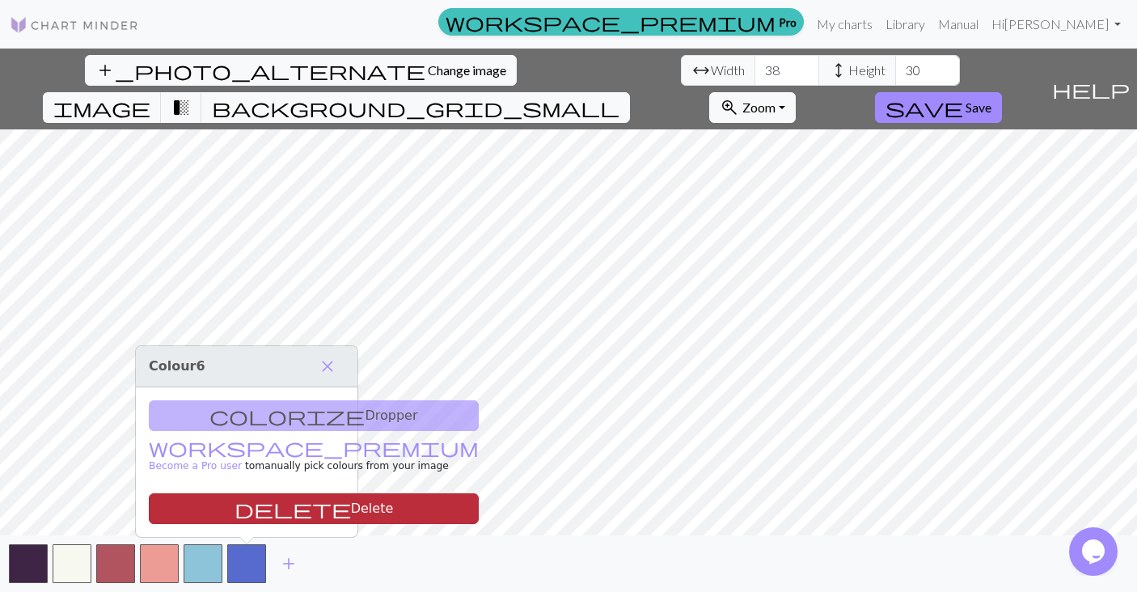
click at [244, 496] on button "delete Delete" at bounding box center [314, 508] width 330 height 31
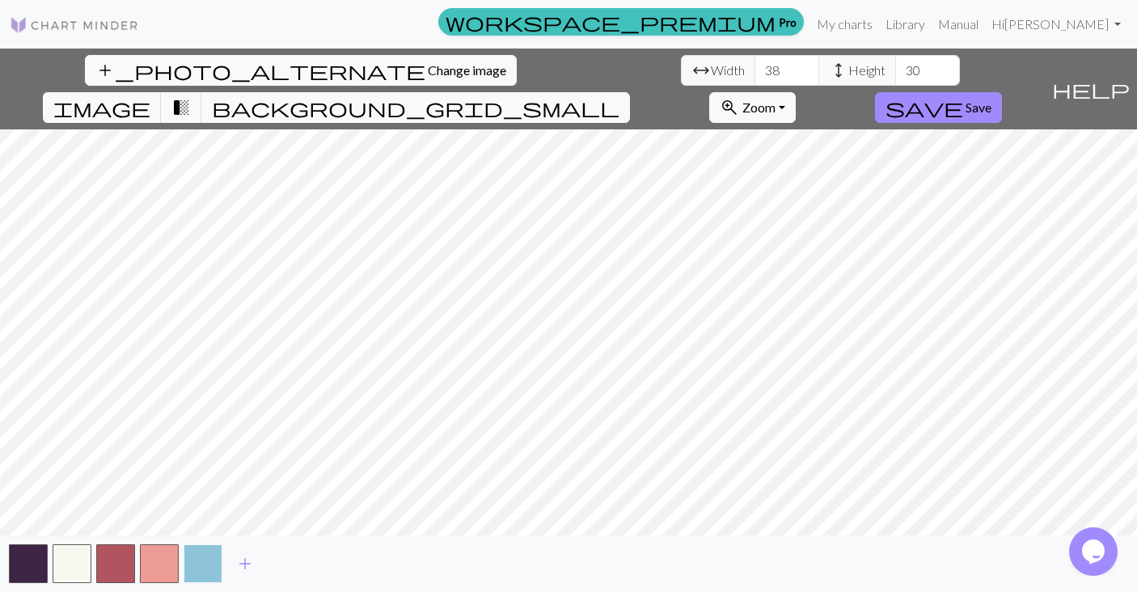
click at [213, 559] on button "button" at bounding box center [203, 563] width 39 height 39
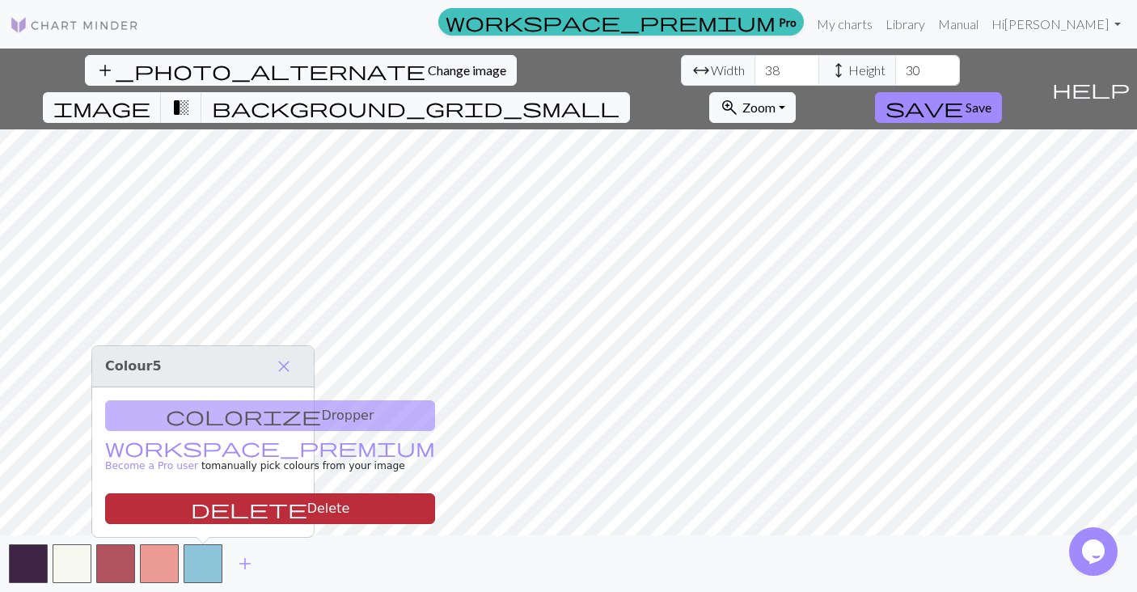
click at [200, 497] on button "delete Delete" at bounding box center [270, 508] width 330 height 31
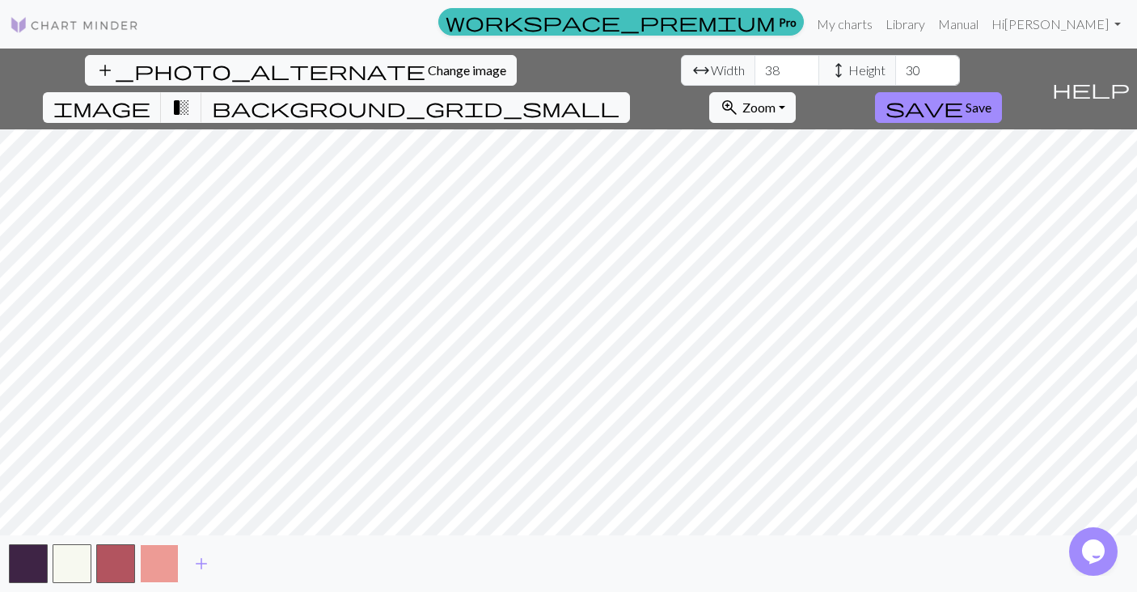
click at [172, 555] on button "button" at bounding box center [159, 563] width 39 height 39
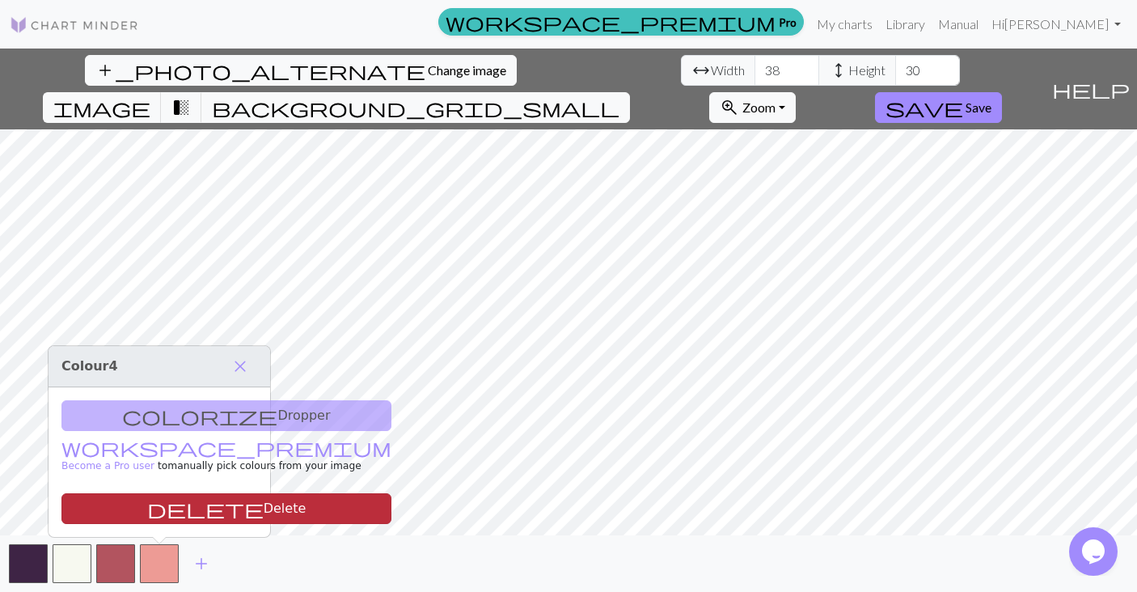
click at [173, 495] on button "delete Delete" at bounding box center [226, 508] width 330 height 31
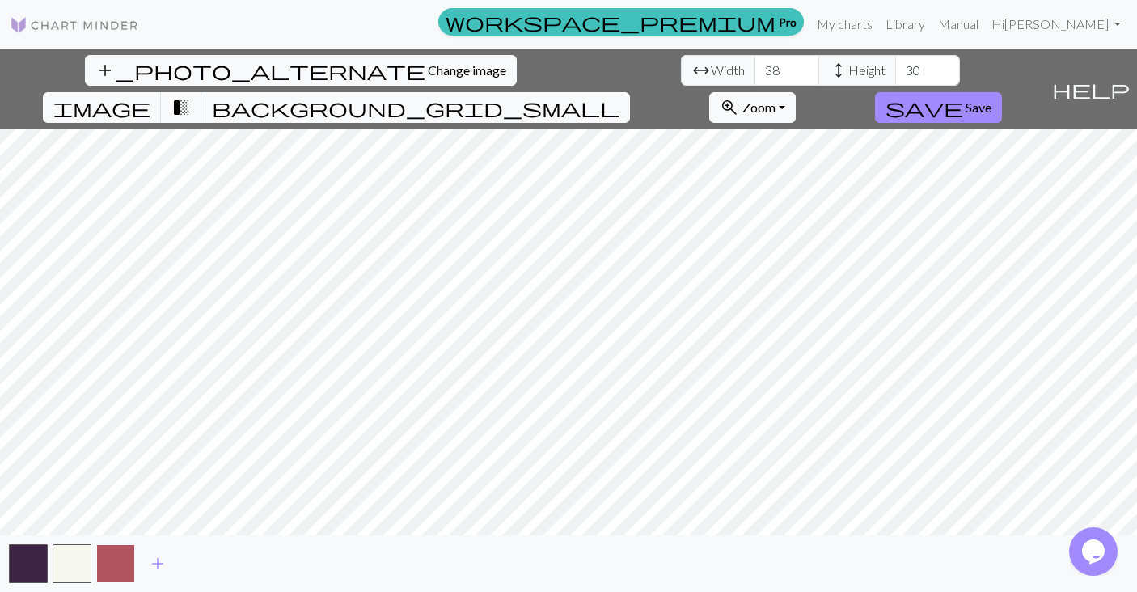
click at [119, 555] on button "button" at bounding box center [115, 563] width 39 height 39
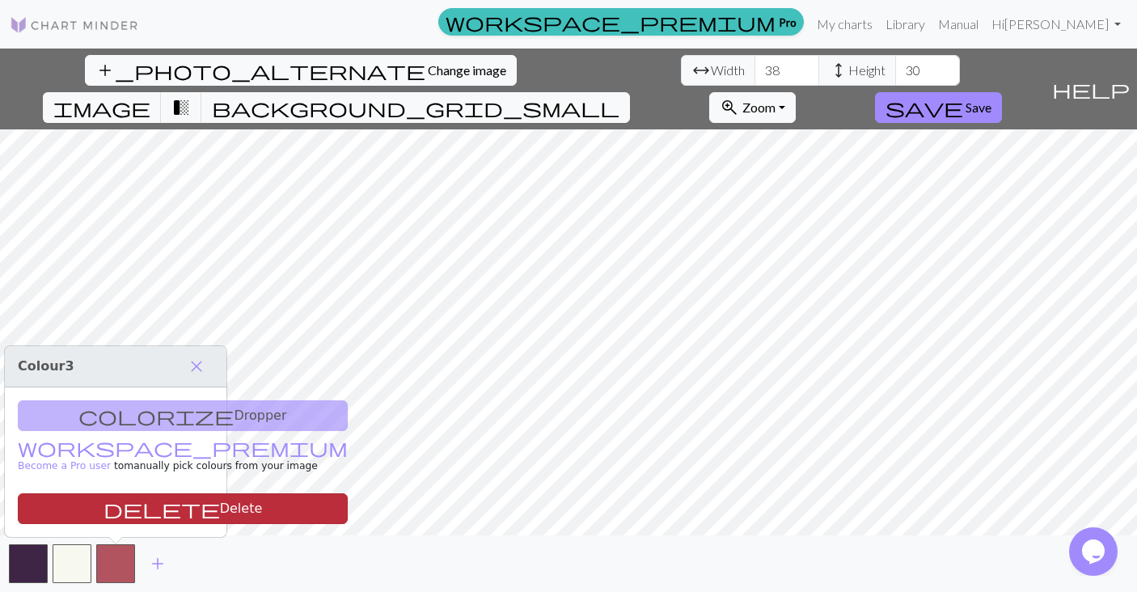
click at [116, 509] on button "delete Delete" at bounding box center [183, 508] width 330 height 31
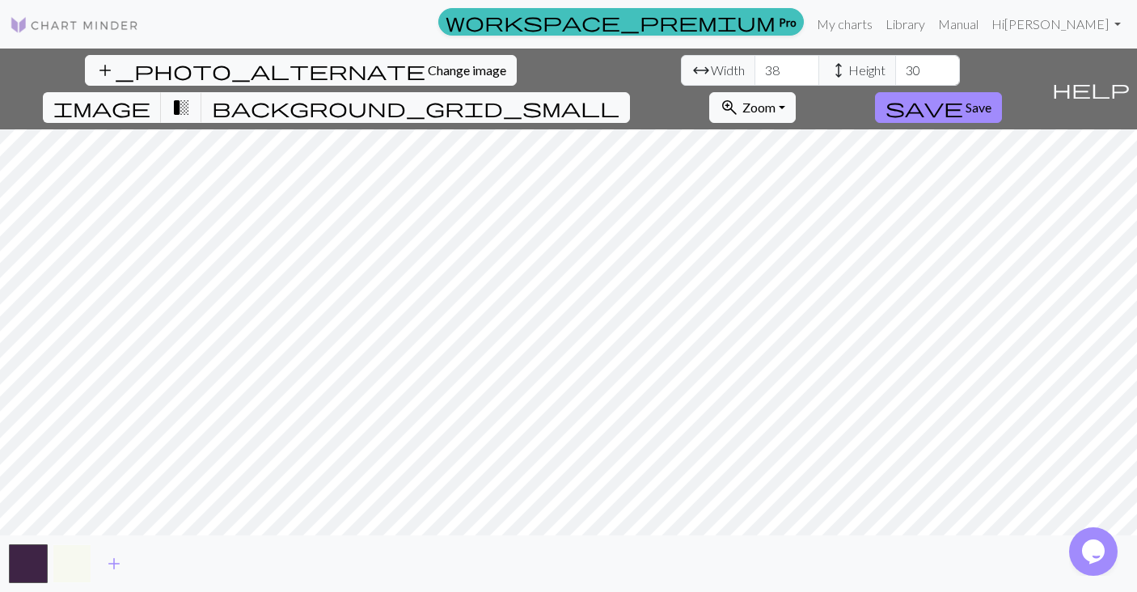
click at [76, 568] on button "button" at bounding box center [72, 563] width 39 height 39
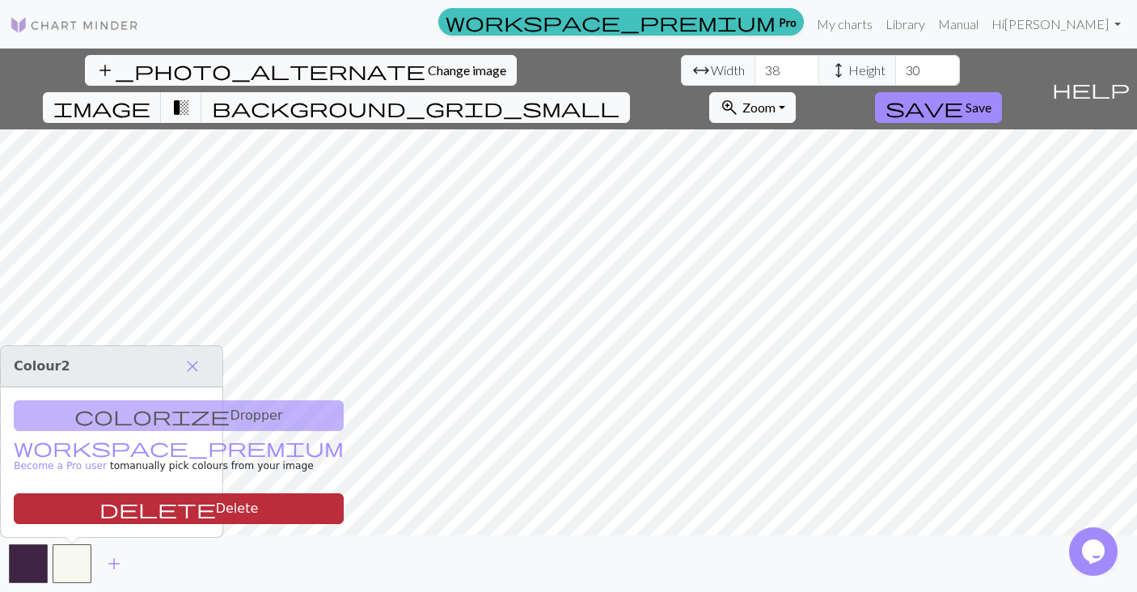
click at [74, 514] on button "delete Delete" at bounding box center [179, 508] width 330 height 31
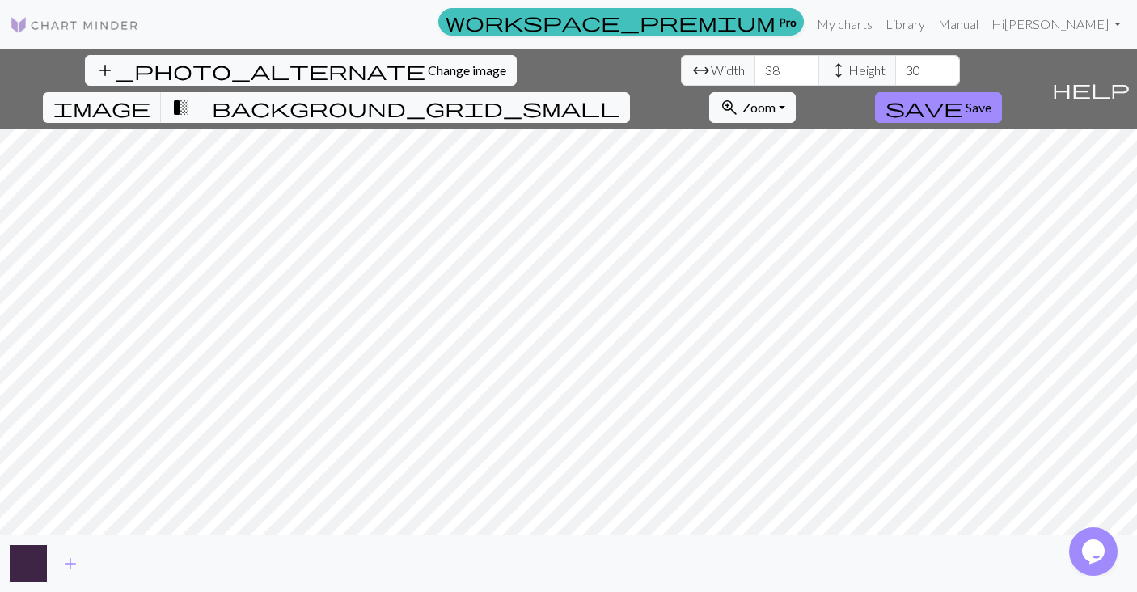
click at [39, 568] on button "button" at bounding box center [28, 563] width 39 height 39
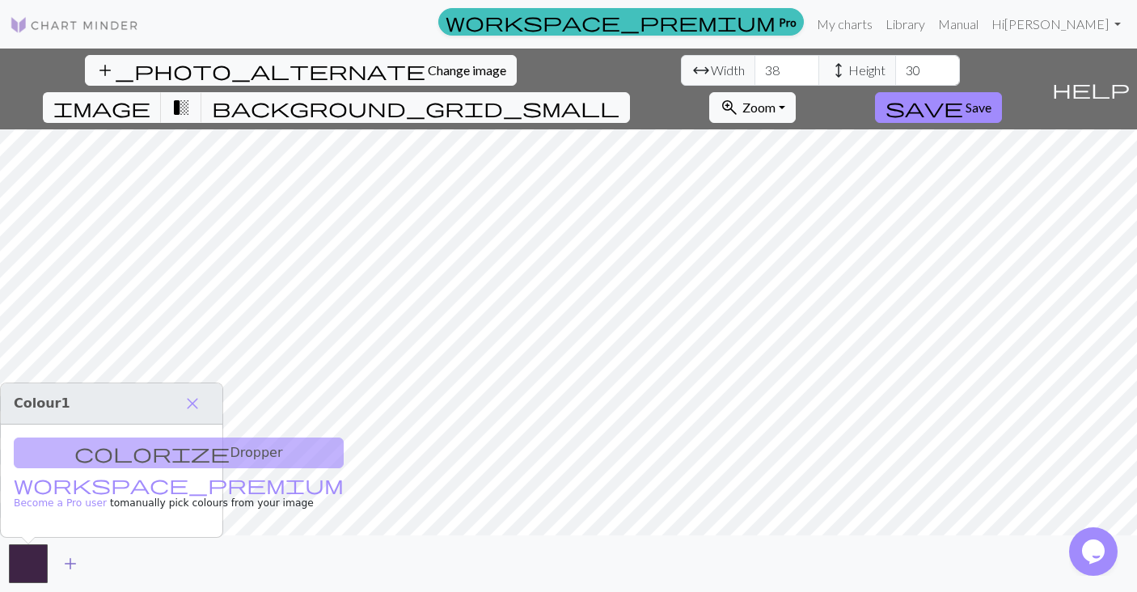
click at [65, 567] on span "add" at bounding box center [70, 563] width 19 height 23
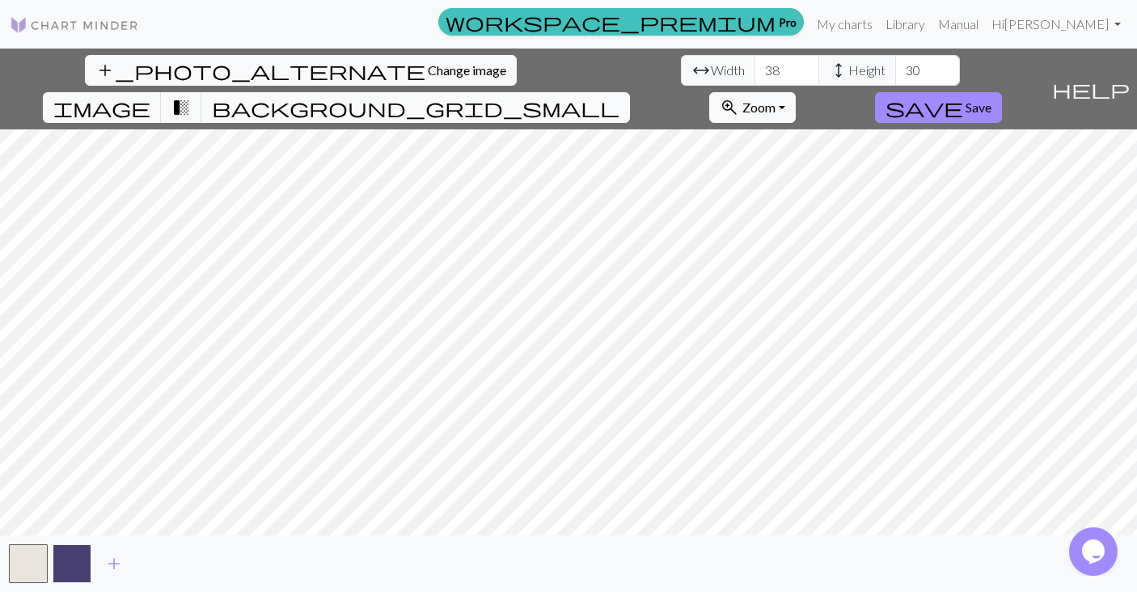
click at [74, 562] on button "button" at bounding box center [72, 563] width 39 height 39
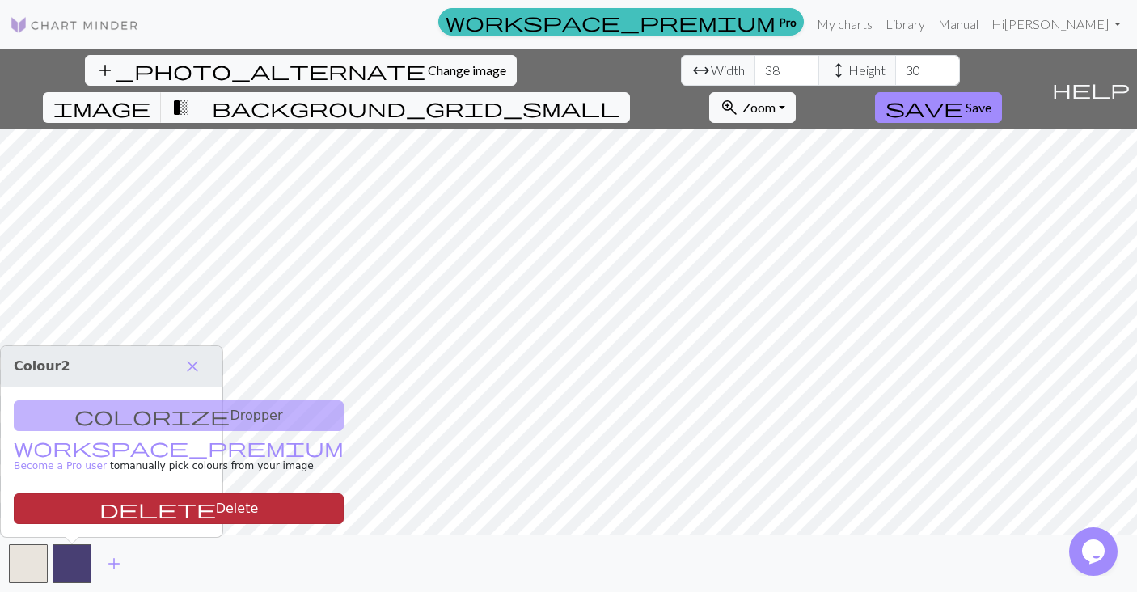
click at [76, 504] on button "delete Delete" at bounding box center [179, 508] width 330 height 31
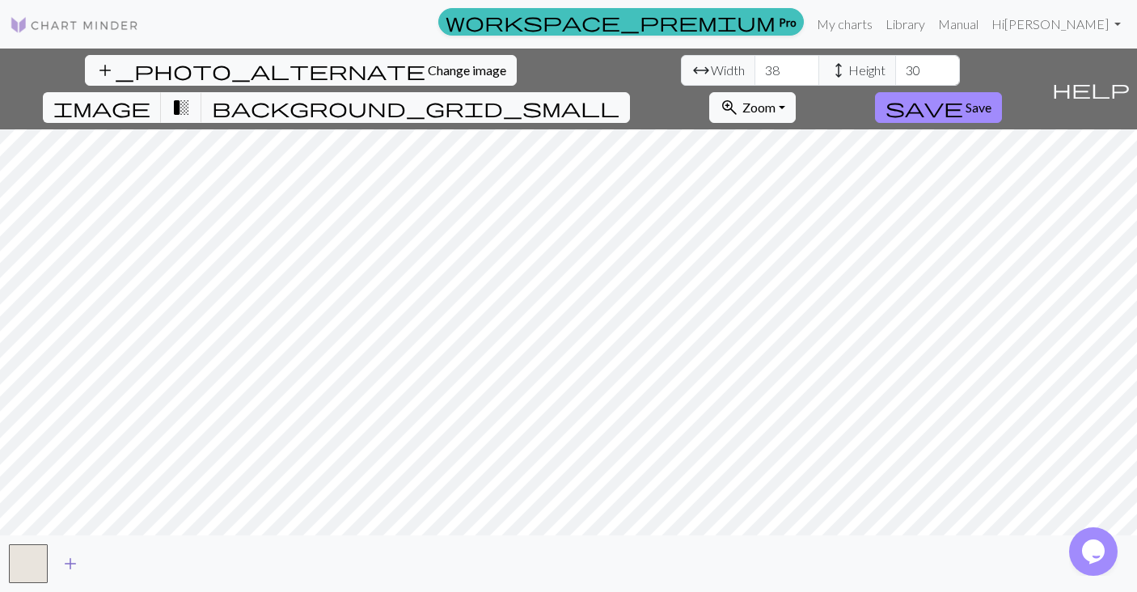
click at [78, 564] on span "add" at bounding box center [70, 563] width 19 height 23
click at [985, 29] on link "Manual" at bounding box center [957, 24] width 53 height 32
